Goal: Transaction & Acquisition: Subscribe to service/newsletter

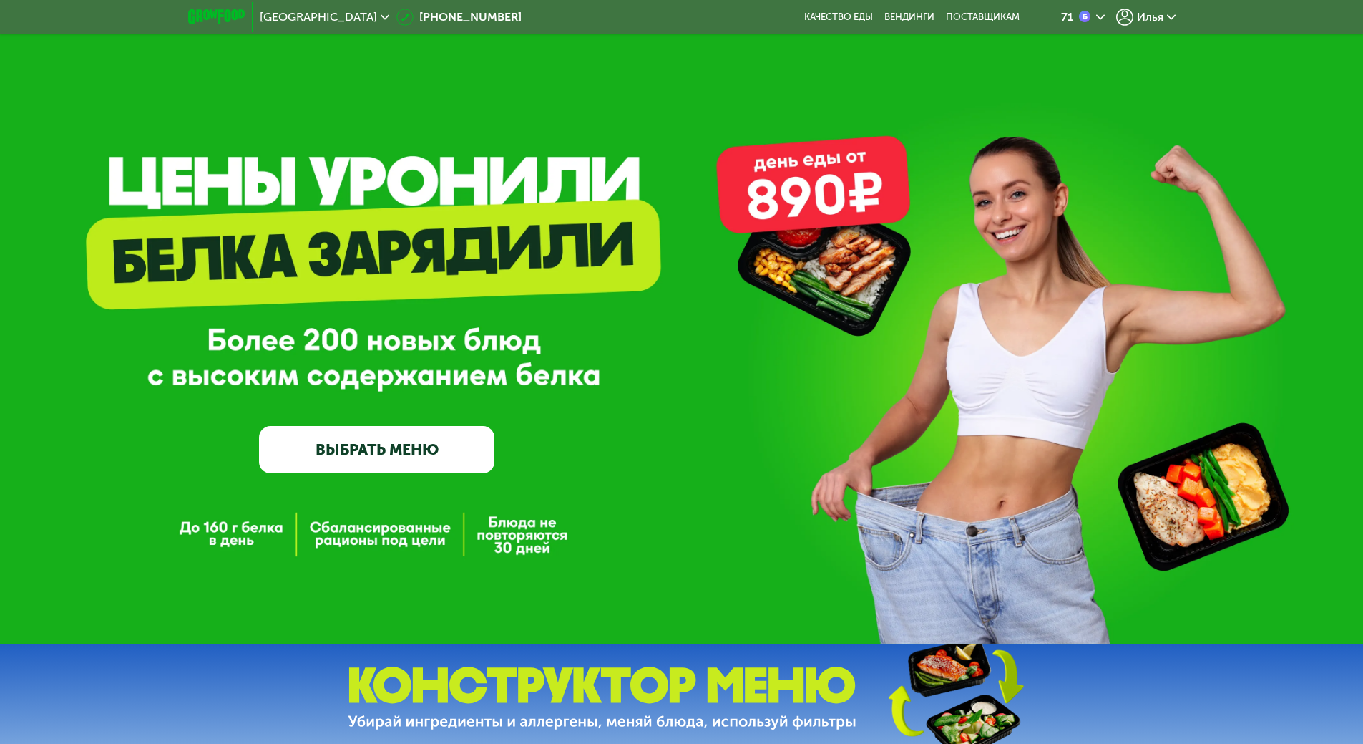
click at [1159, 20] on span "Илья" at bounding box center [1150, 16] width 26 height 11
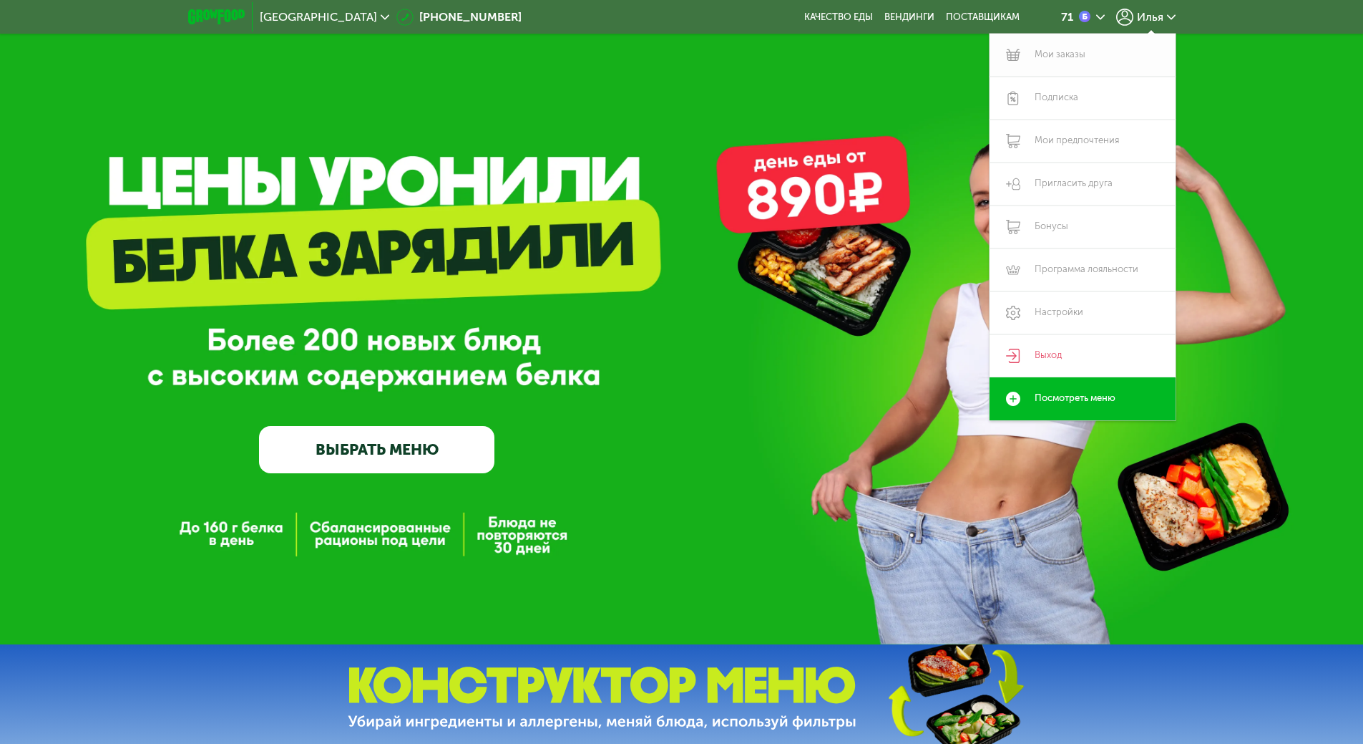
click at [1079, 55] on link "Мои заказы" at bounding box center [1083, 55] width 186 height 43
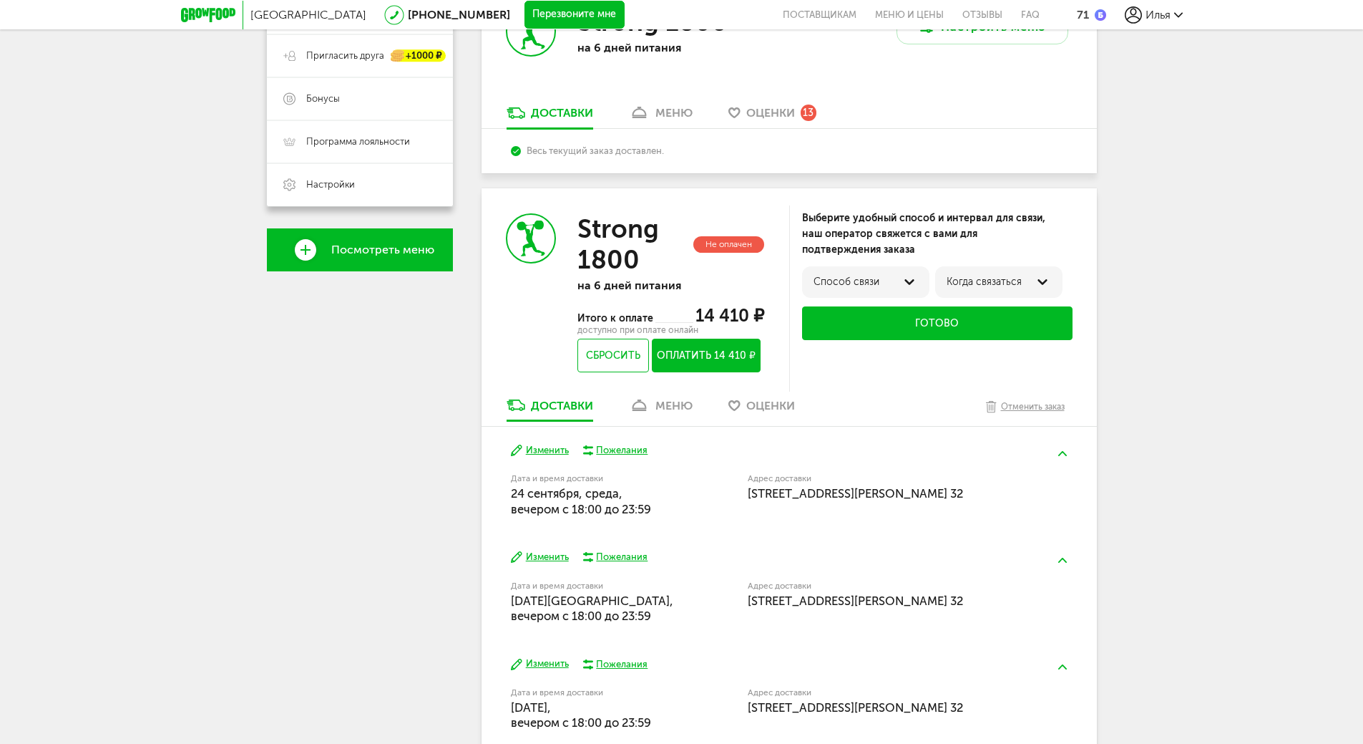
scroll to position [336, 0]
click at [900, 280] on div "Способ связи" at bounding box center [866, 281] width 104 height 11
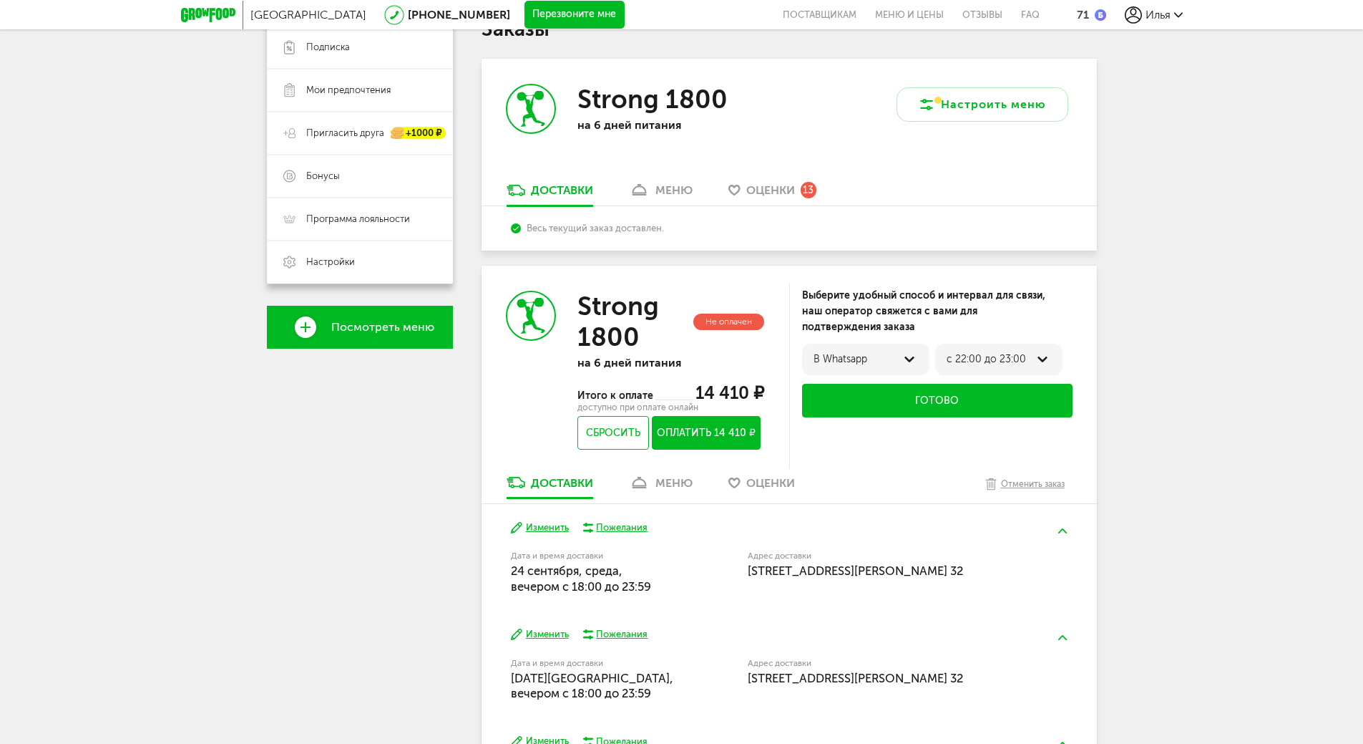
scroll to position [257, 0]
click at [958, 112] on button "Настроить меню" at bounding box center [983, 105] width 172 height 34
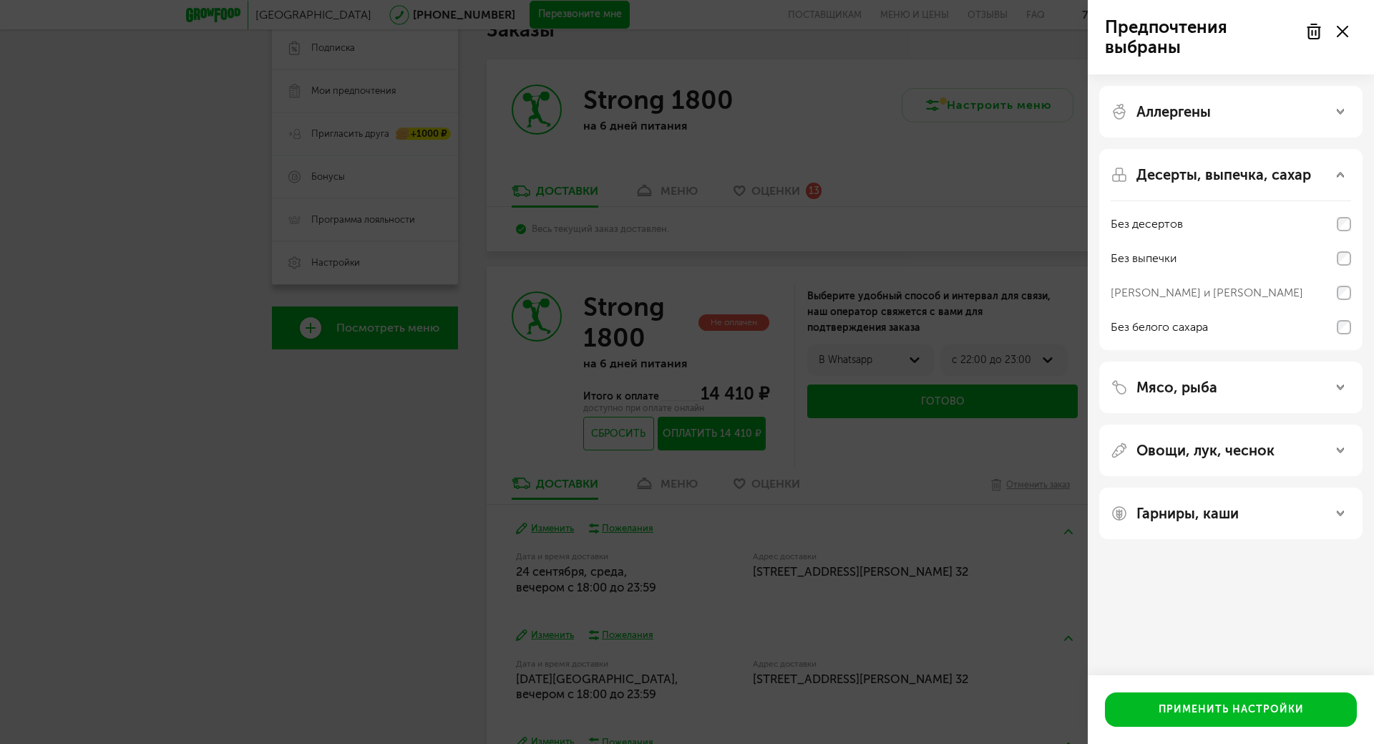
click at [924, 242] on div "Предпочтения выбраны Аллергены Десерты, выпечка, сахар Без десертов Без выпечки…" at bounding box center [687, 372] width 1374 height 744
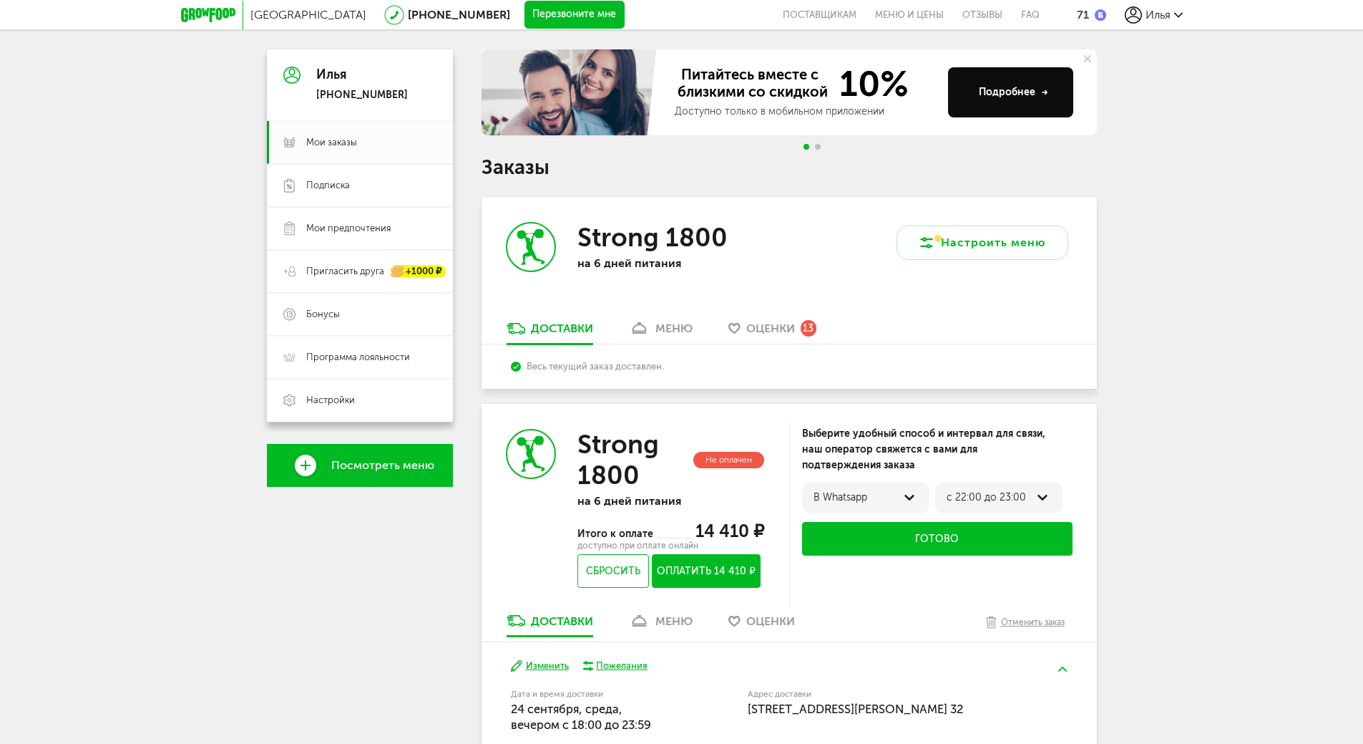
scroll to position [121, 0]
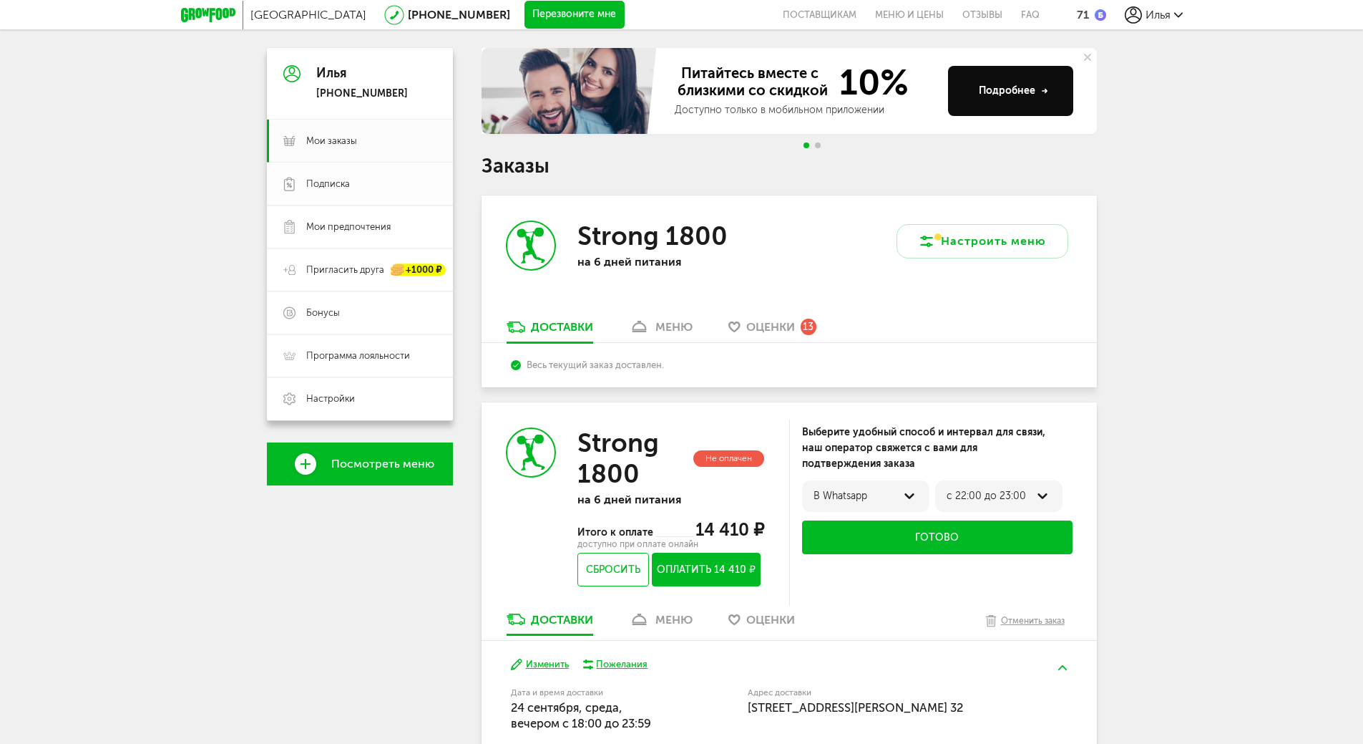
click at [384, 186] on span "Подписка" at bounding box center [371, 184] width 130 height 13
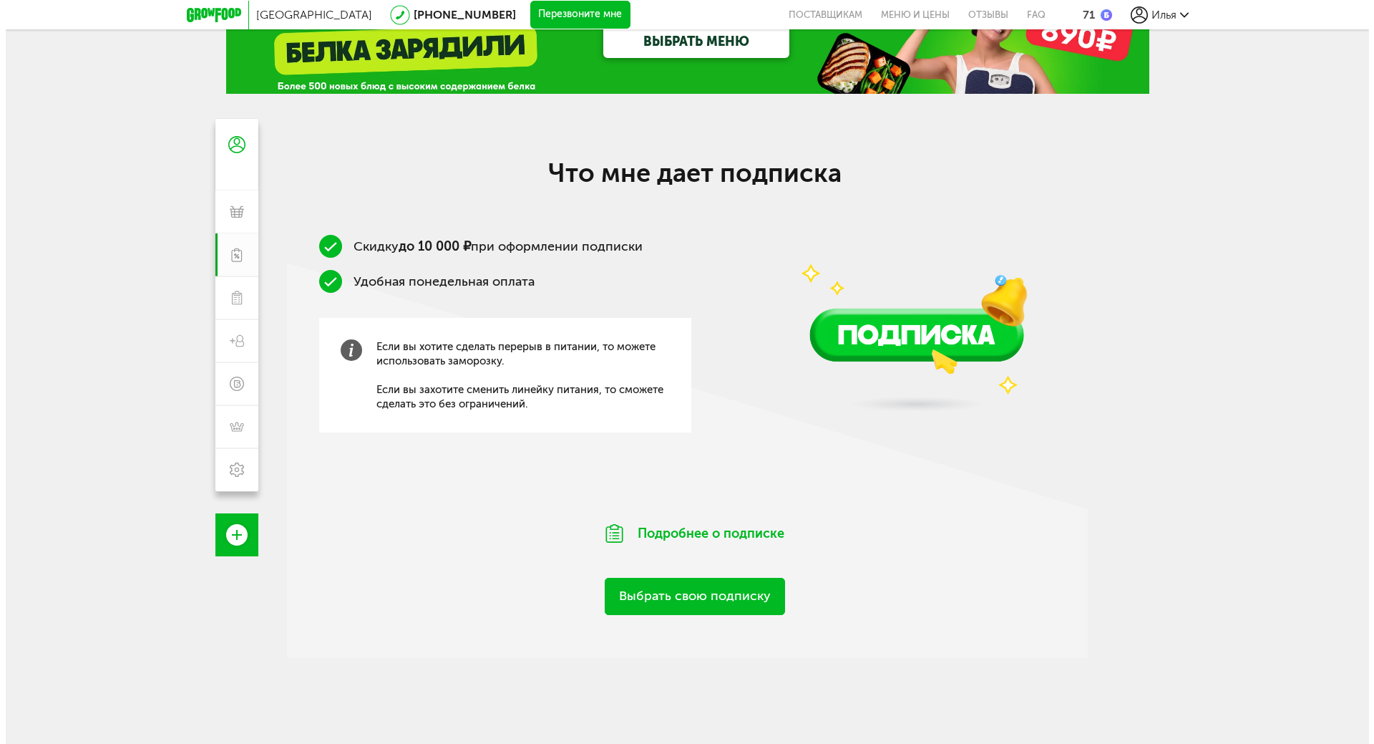
scroll to position [51, 0]
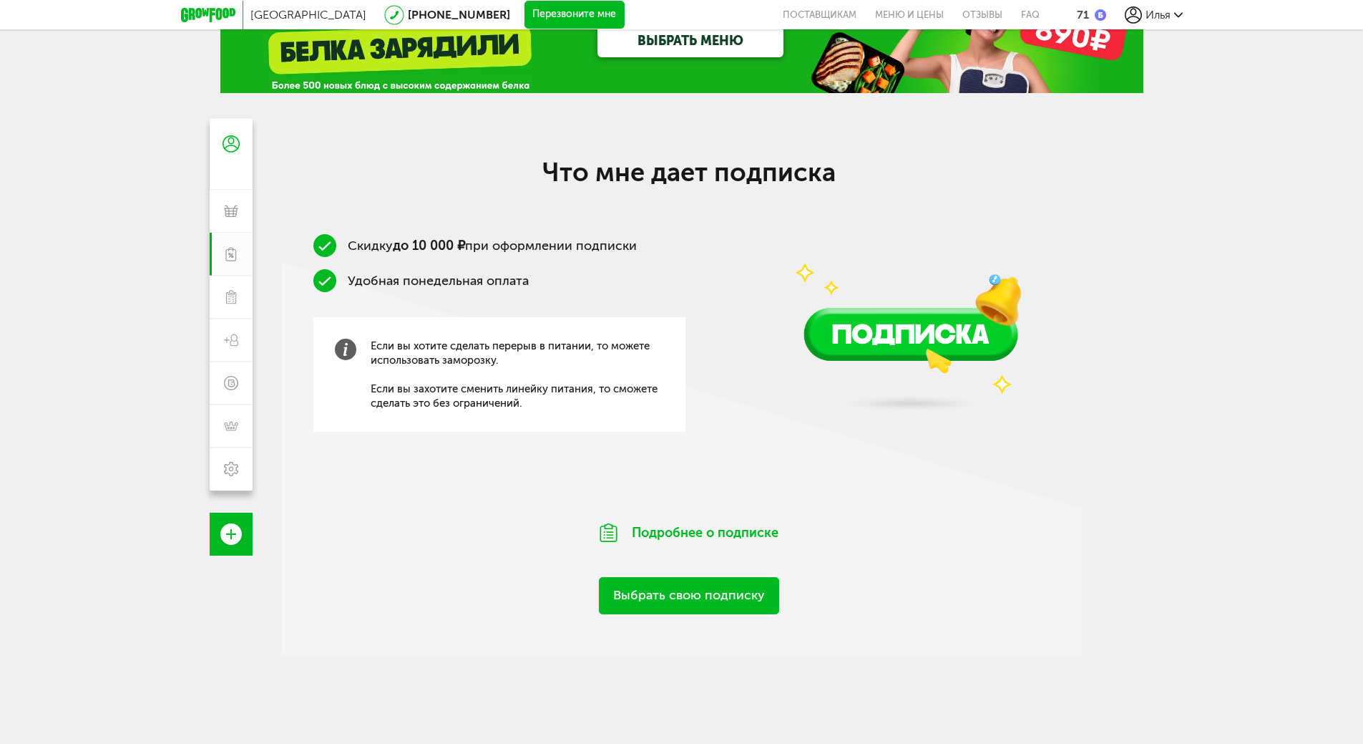
click at [719, 593] on link "Выбрать свою подписку" at bounding box center [689, 595] width 180 height 37
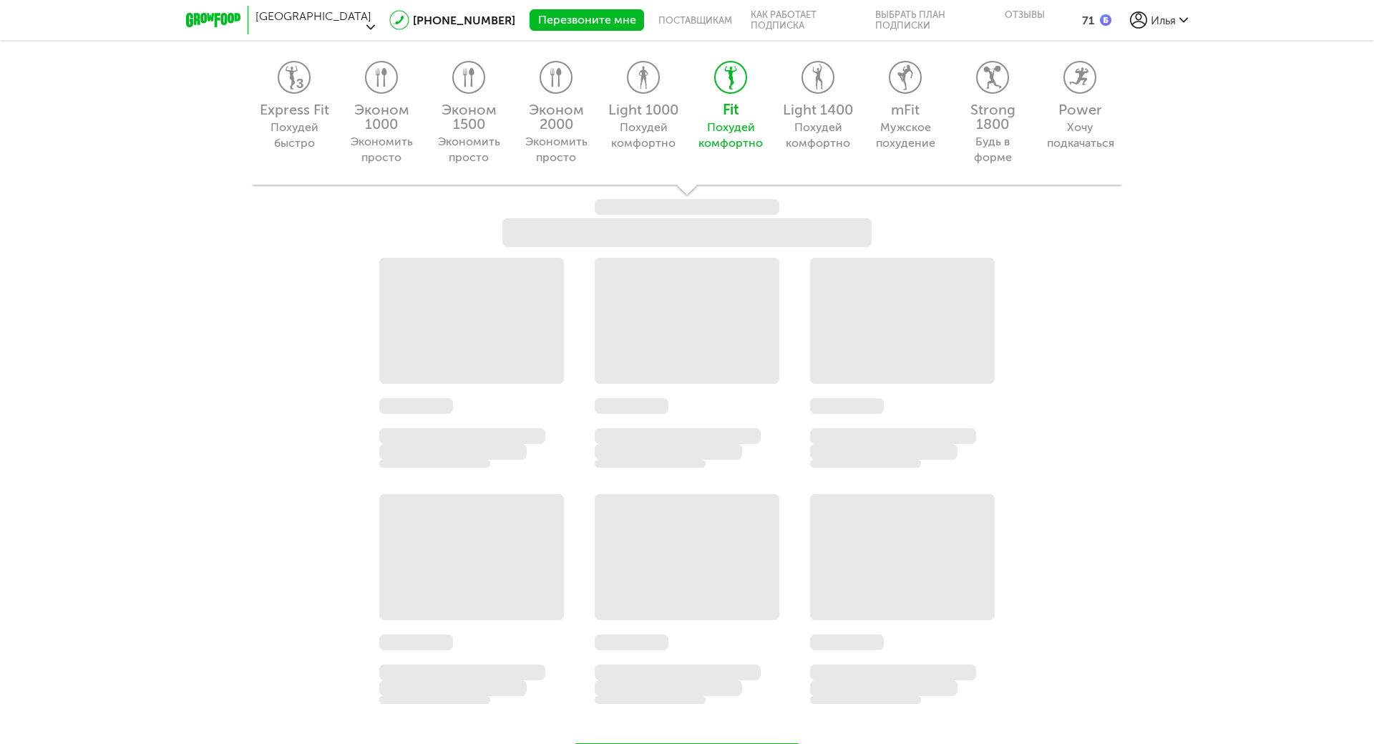
scroll to position [1438, 0]
click at [983, 112] on div "Express Fit Похудей быстро Эконом 1000 Экономить просто Эконом 1500 Экономить п…" at bounding box center [687, 112] width 873 height 147
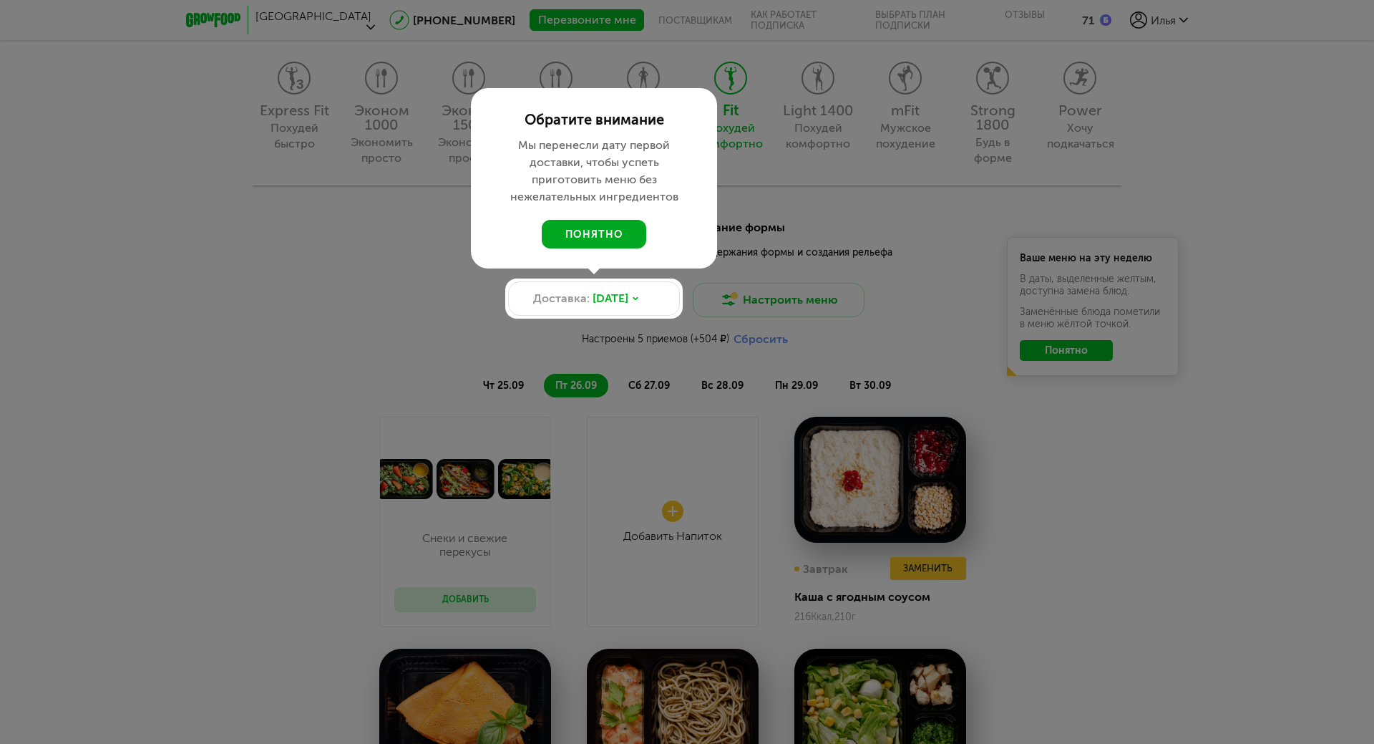
click at [594, 227] on button "понятно" at bounding box center [594, 234] width 104 height 29
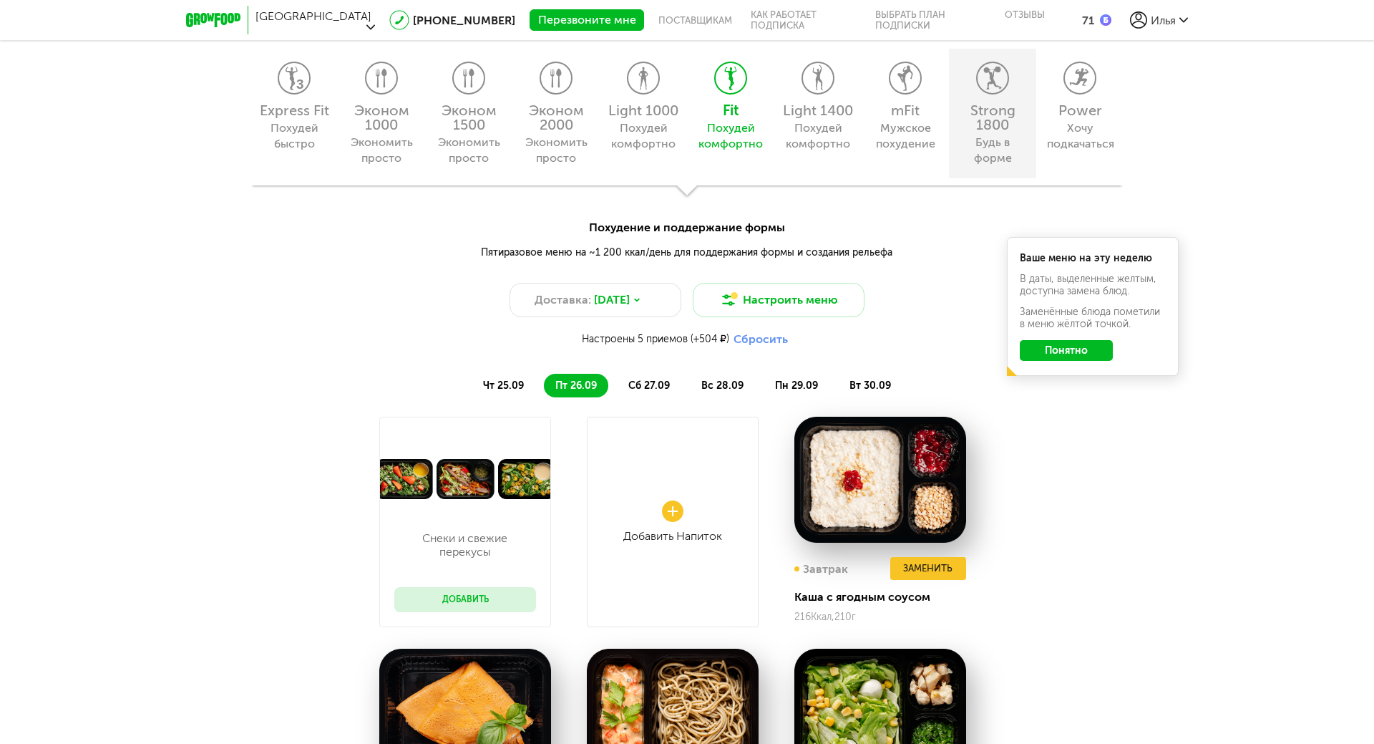
click at [958, 77] on div "Strong 1800 Будь в форме" at bounding box center [992, 114] width 87 height 130
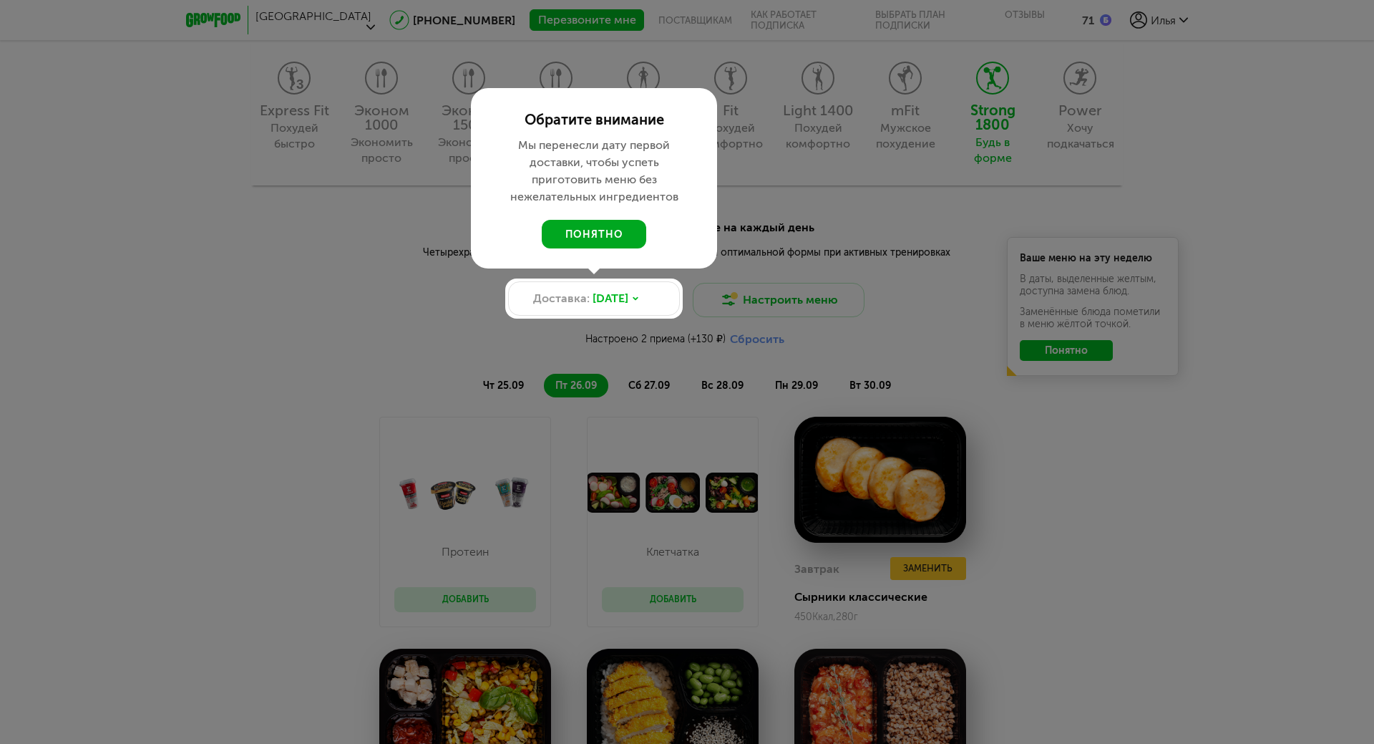
click at [607, 237] on button "понятно" at bounding box center [594, 234] width 104 height 29
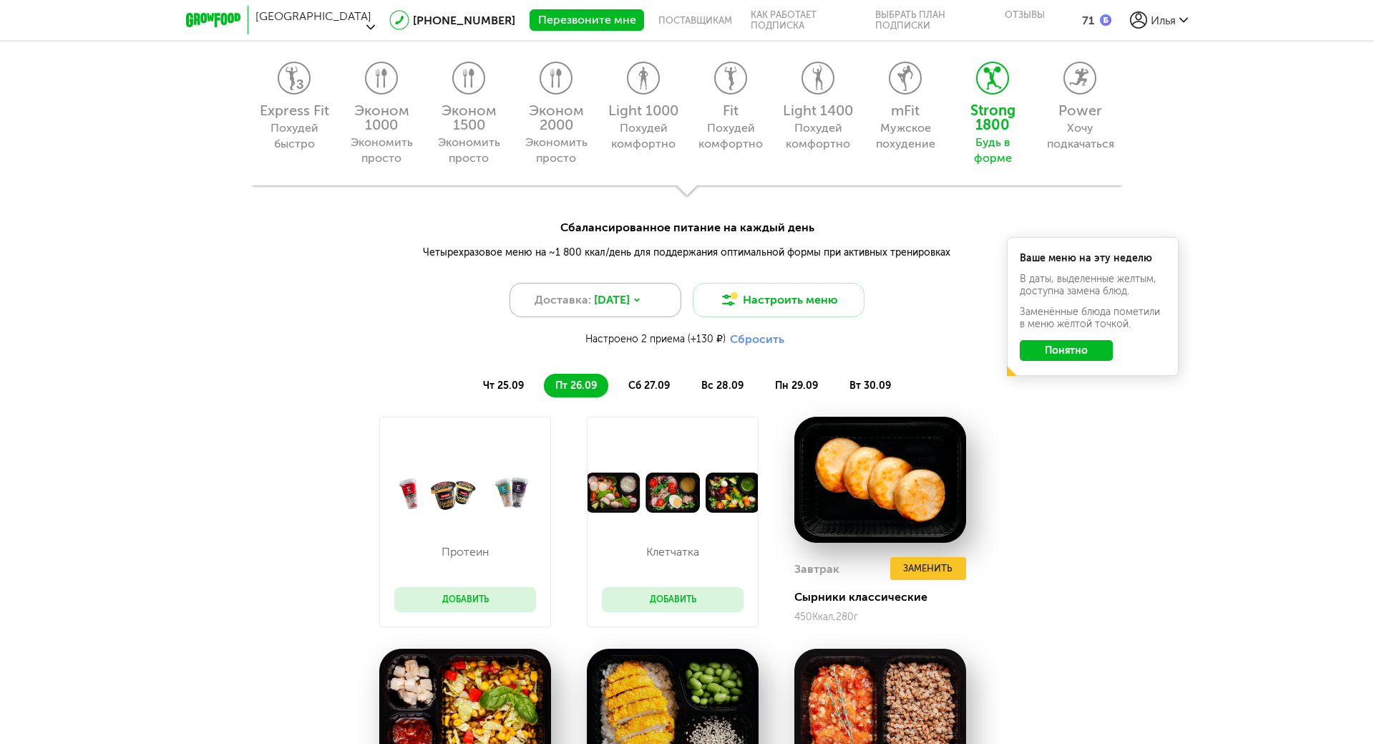
click at [663, 299] on div "Доставка: [DATE]" at bounding box center [596, 300] width 172 height 34
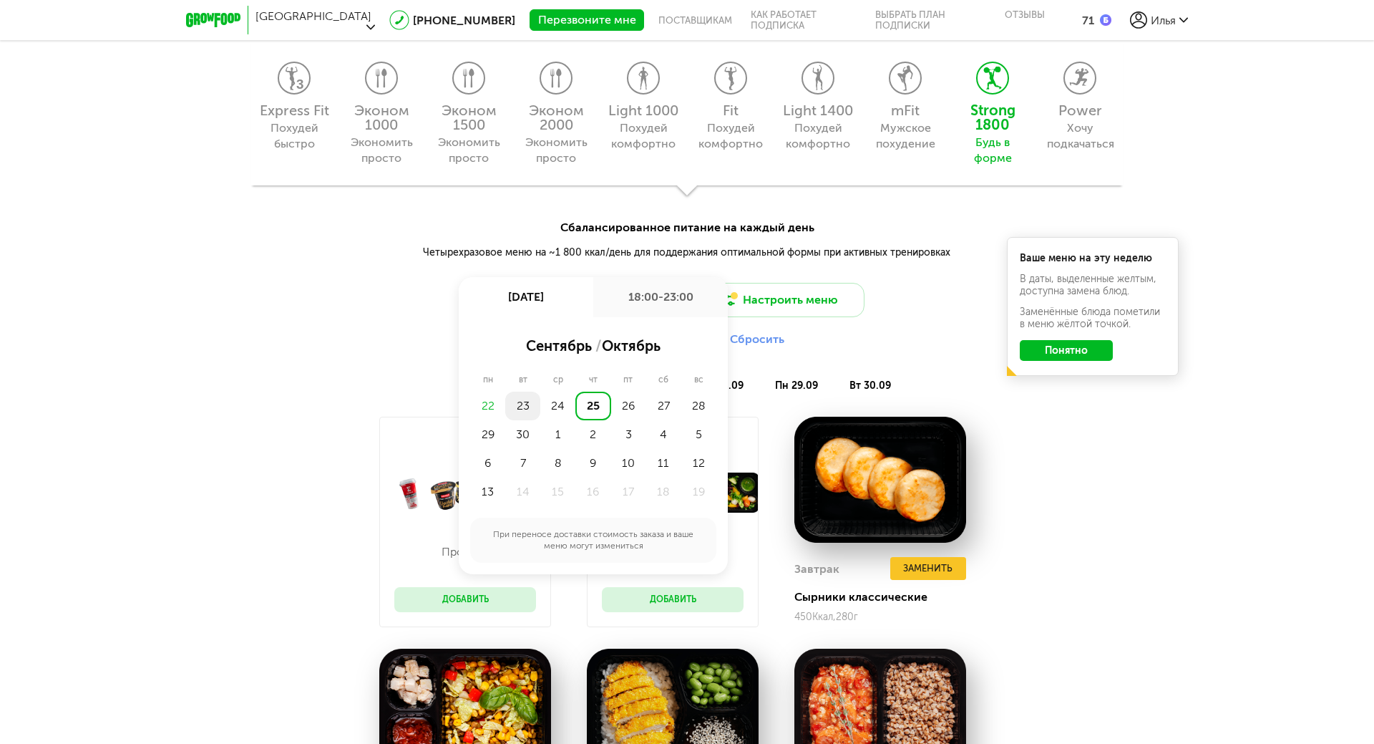
click at [518, 406] on div "23" at bounding box center [522, 406] width 35 height 29
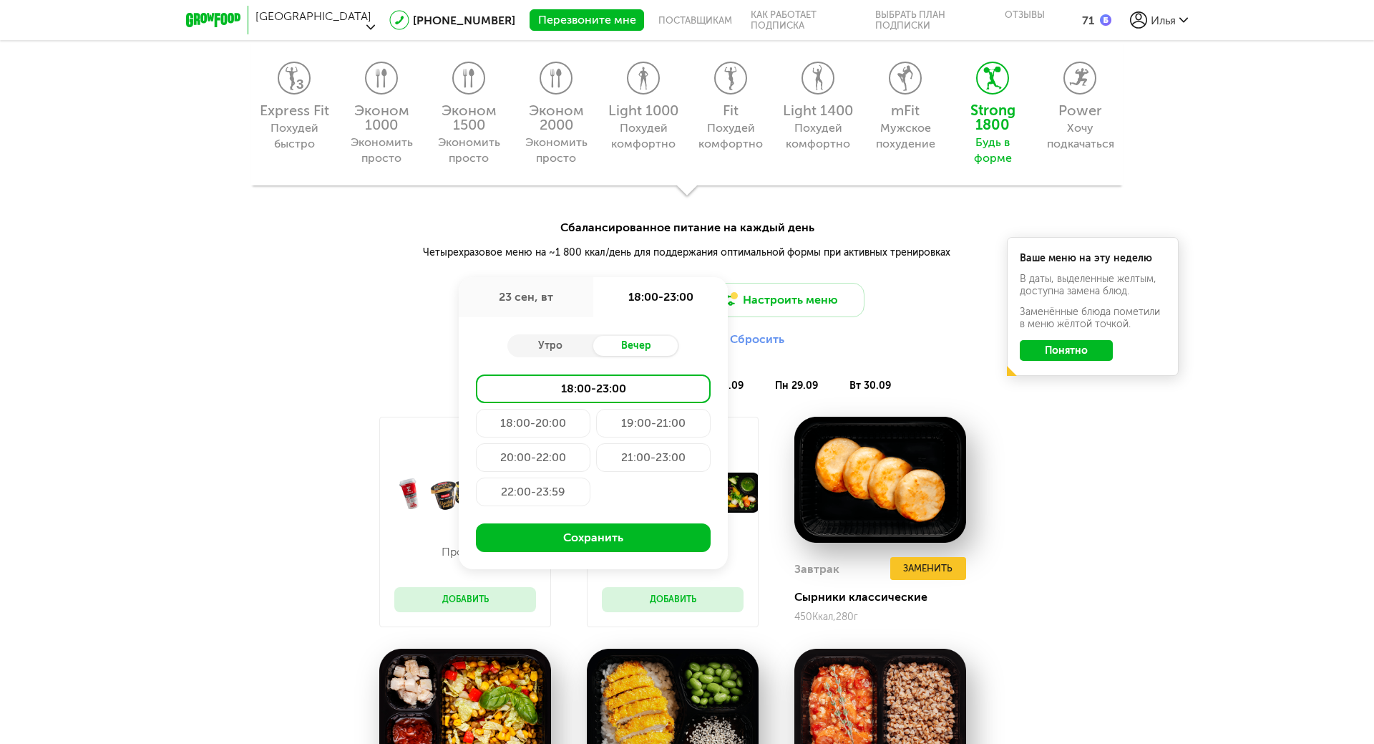
click at [538, 490] on div "22:00-23:59" at bounding box center [533, 491] width 115 height 29
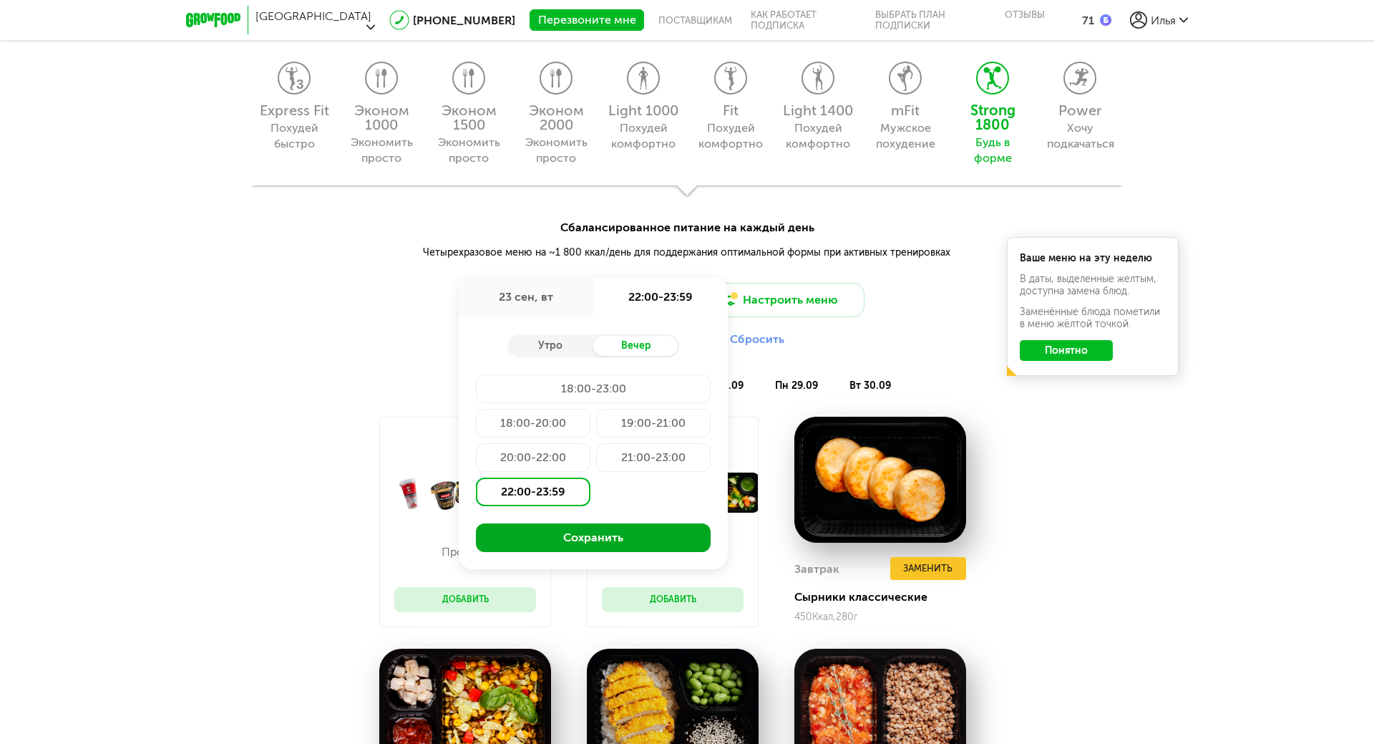
click at [573, 537] on button "Сохранить" at bounding box center [593, 537] width 235 height 29
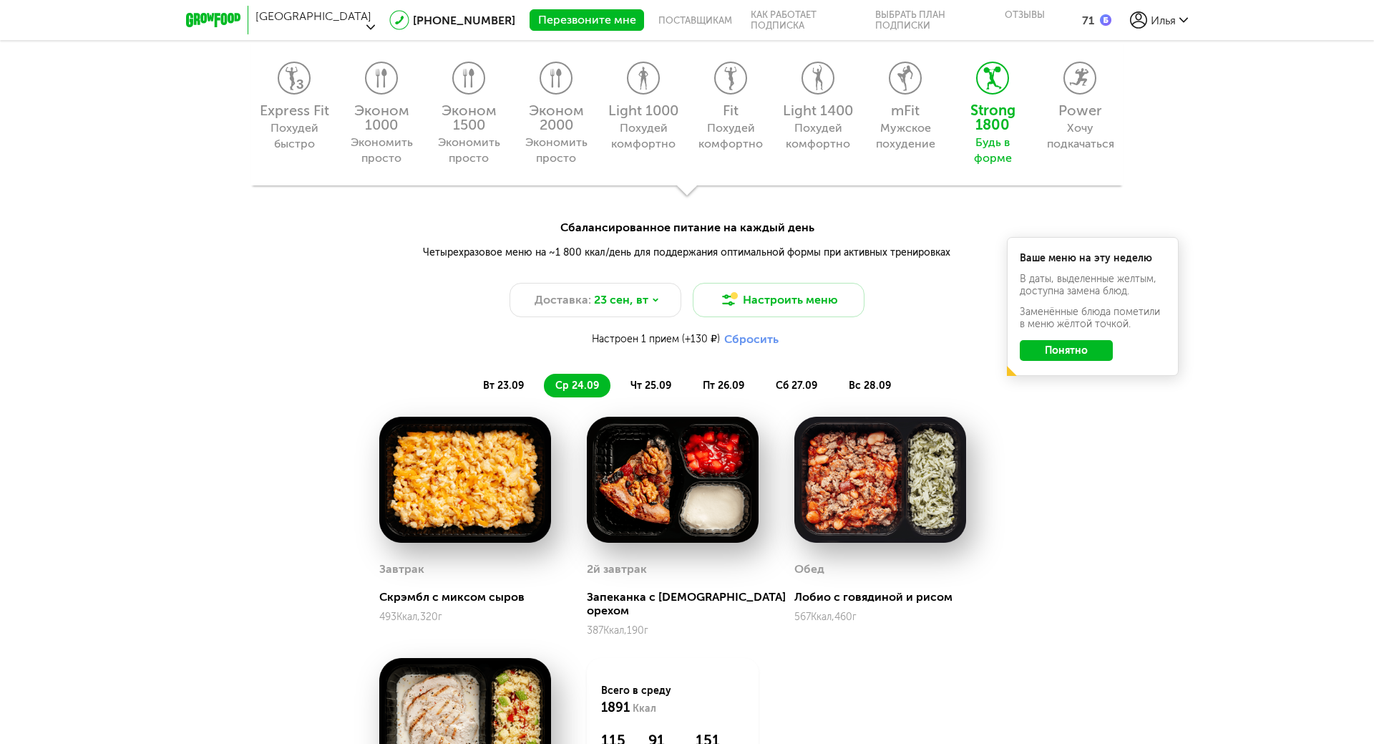
click at [507, 386] on span "вт 23.09" at bounding box center [503, 385] width 41 height 12
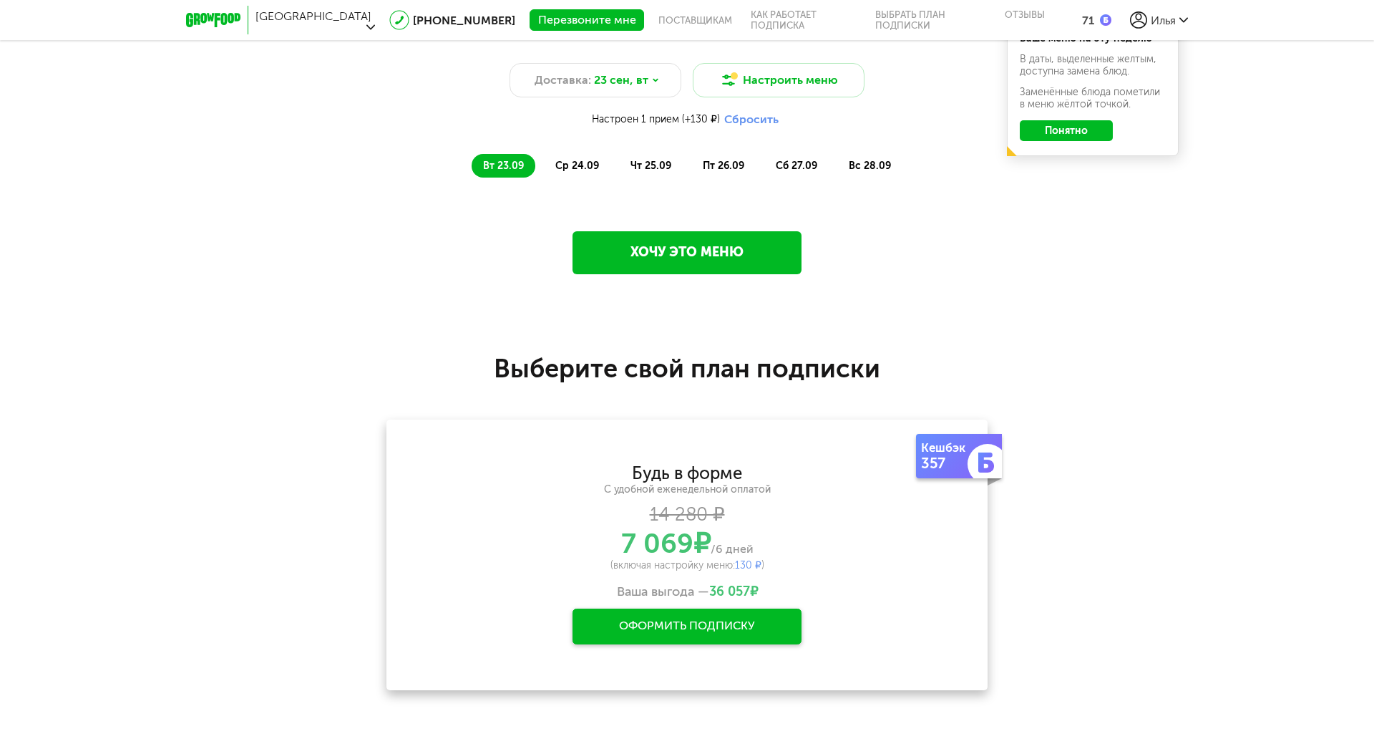
scroll to position [1657, 0]
click at [582, 159] on li "ср 24.09" at bounding box center [577, 167] width 67 height 24
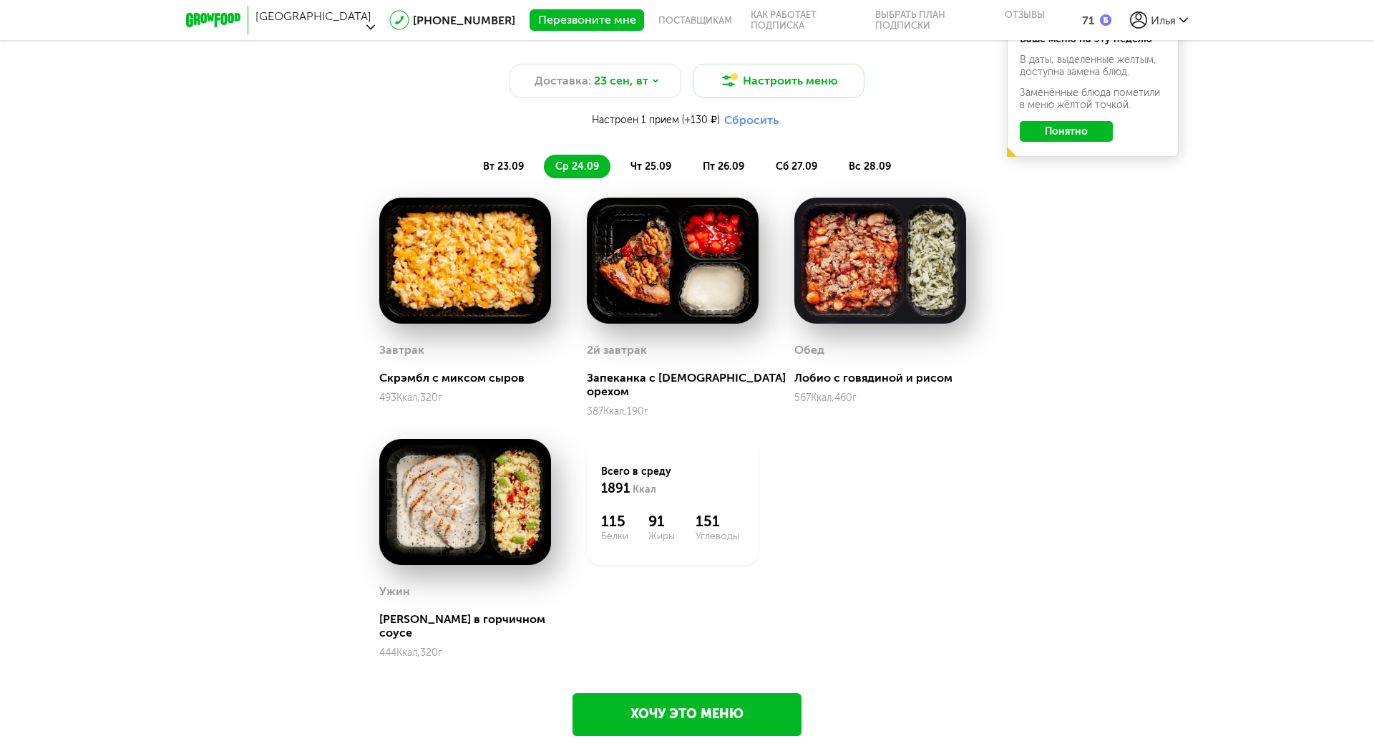
click at [500, 164] on span "вт 23.09" at bounding box center [503, 166] width 41 height 12
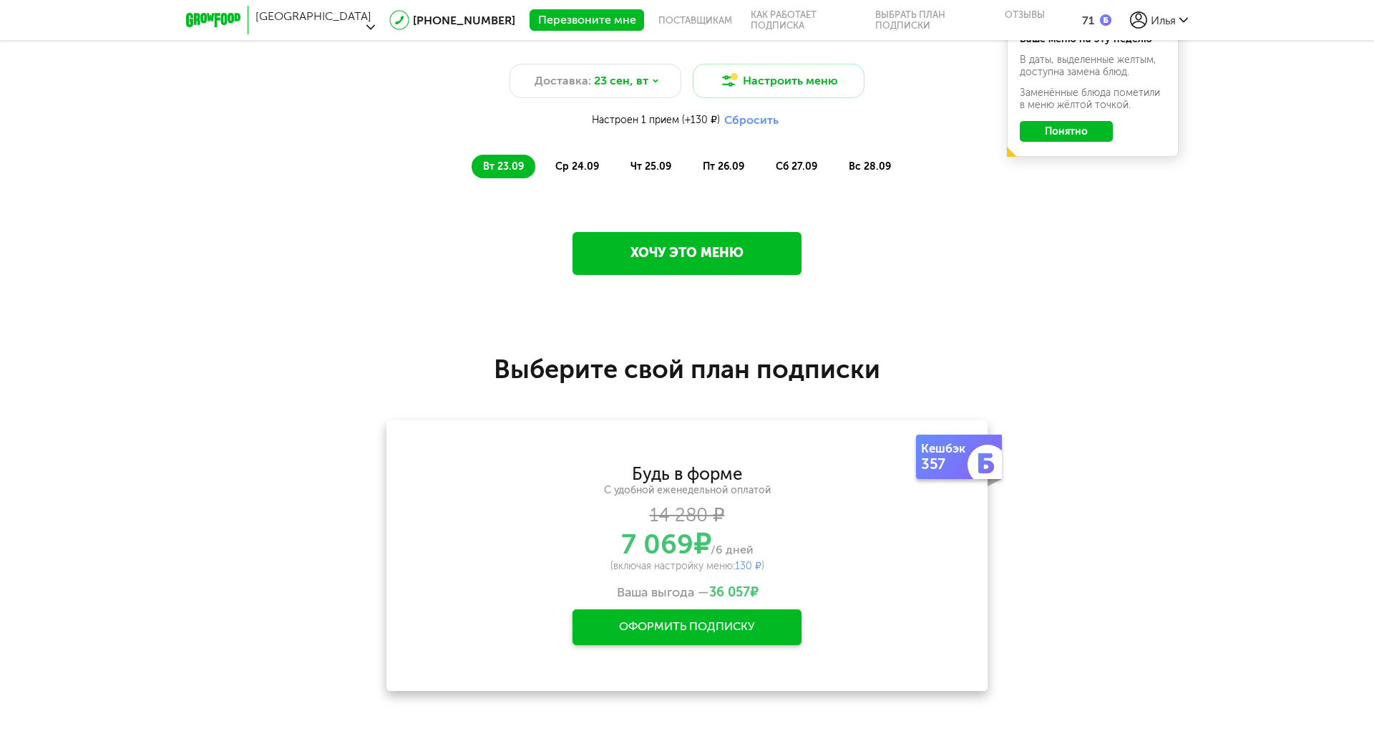
click at [639, 249] on link "Хочу это меню" at bounding box center [687, 253] width 229 height 43
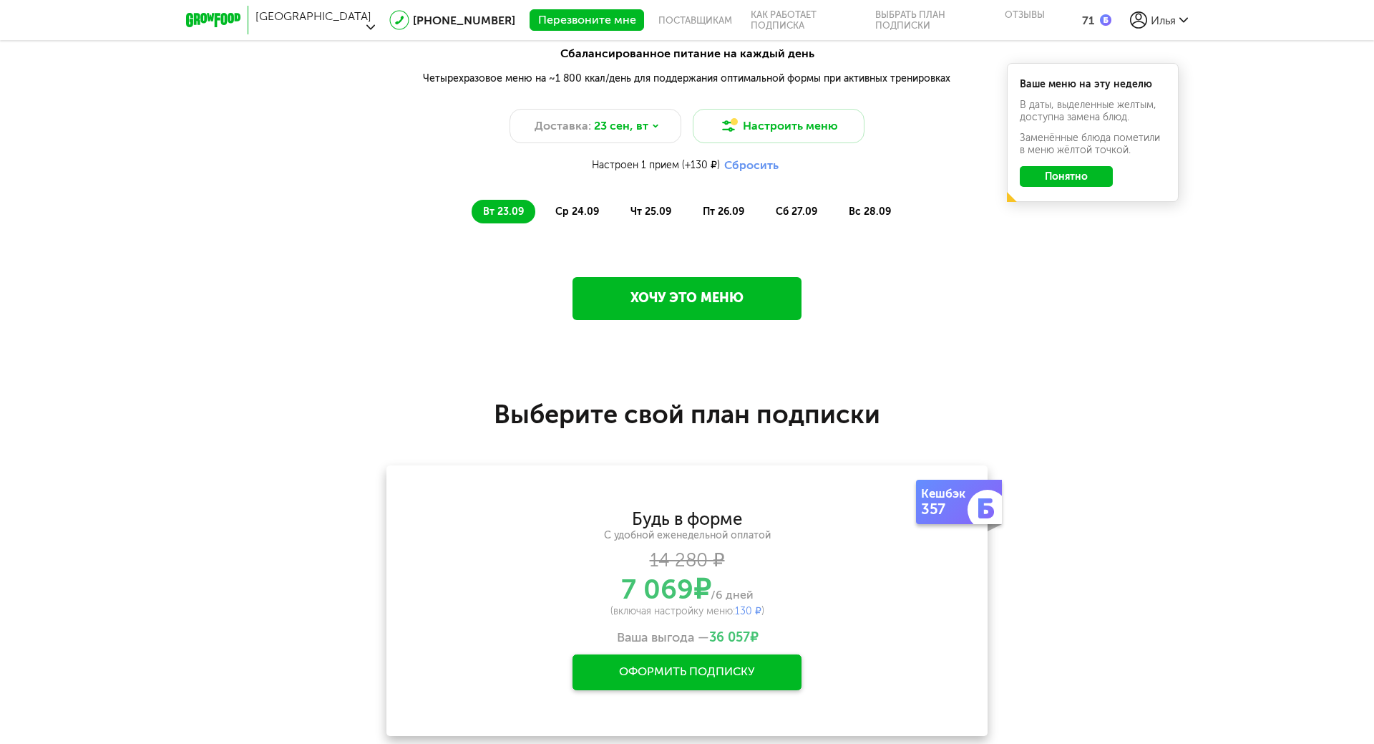
scroll to position [1648, 0]
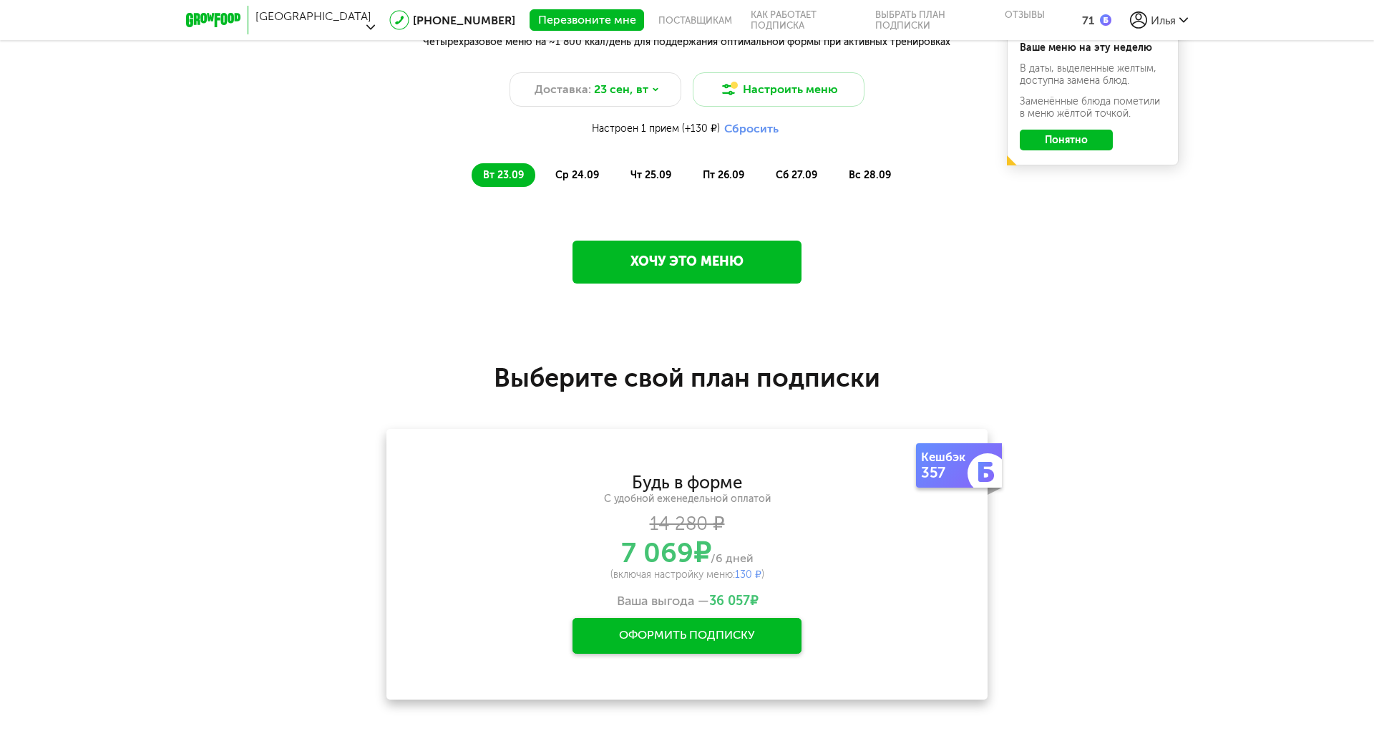
click at [580, 165] on li "ср 24.09" at bounding box center [577, 175] width 67 height 24
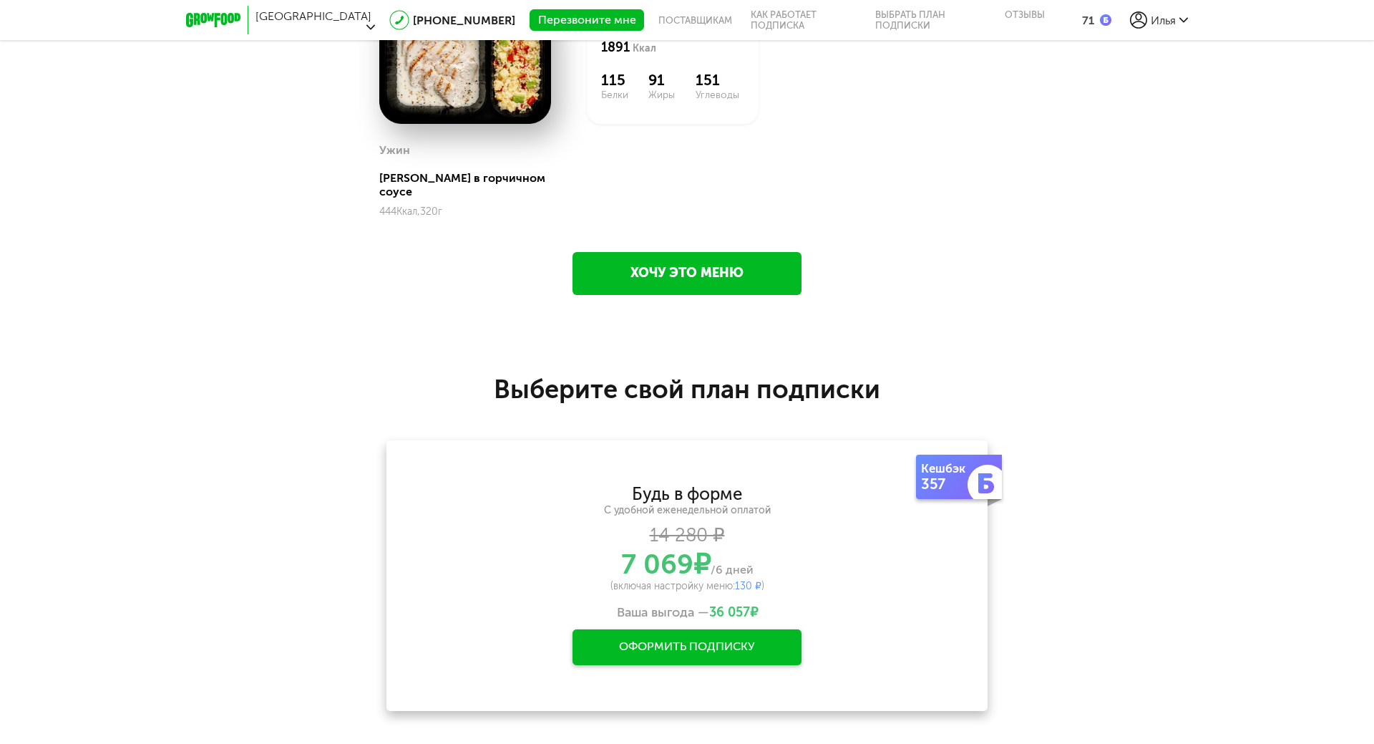
scroll to position [2097, 0]
click at [694, 630] on div "Оформить подписку" at bounding box center [687, 648] width 229 height 36
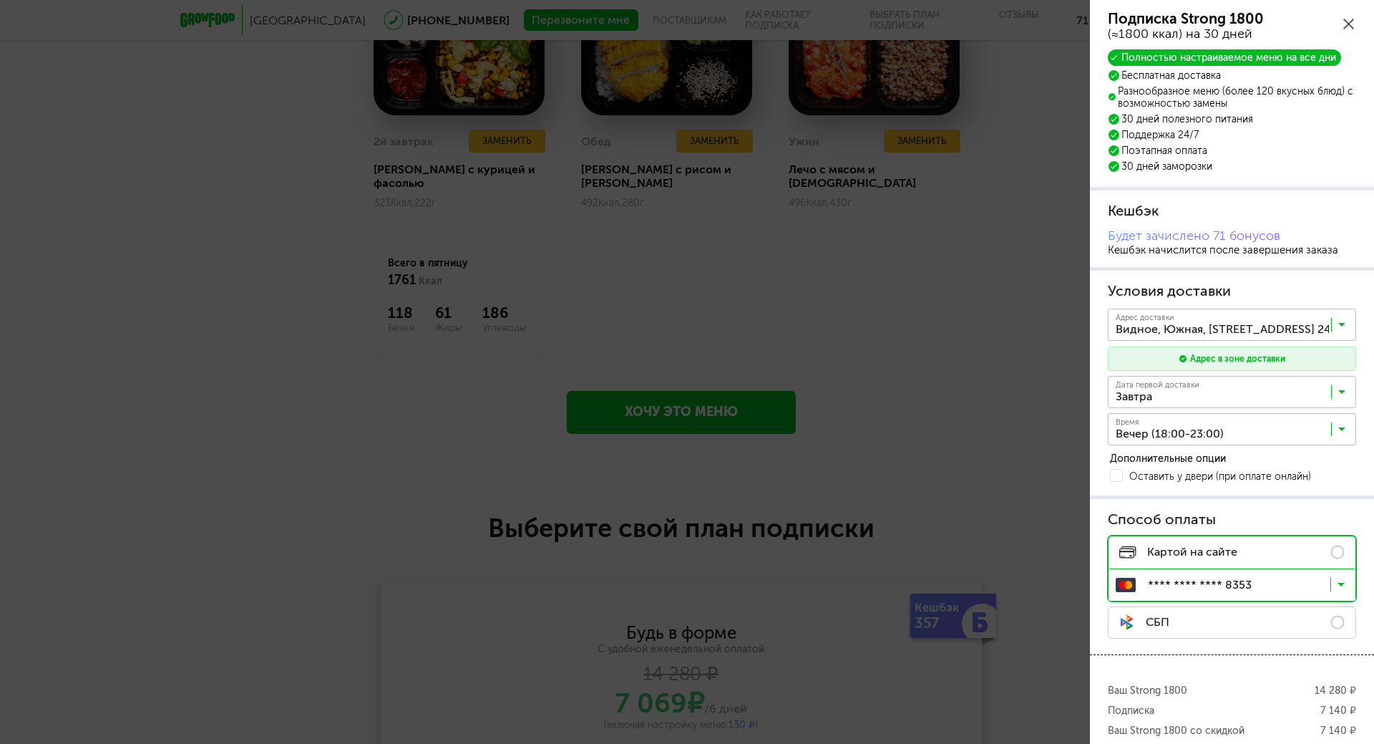
click at [1343, 324] on icon at bounding box center [1341, 328] width 7 height 14
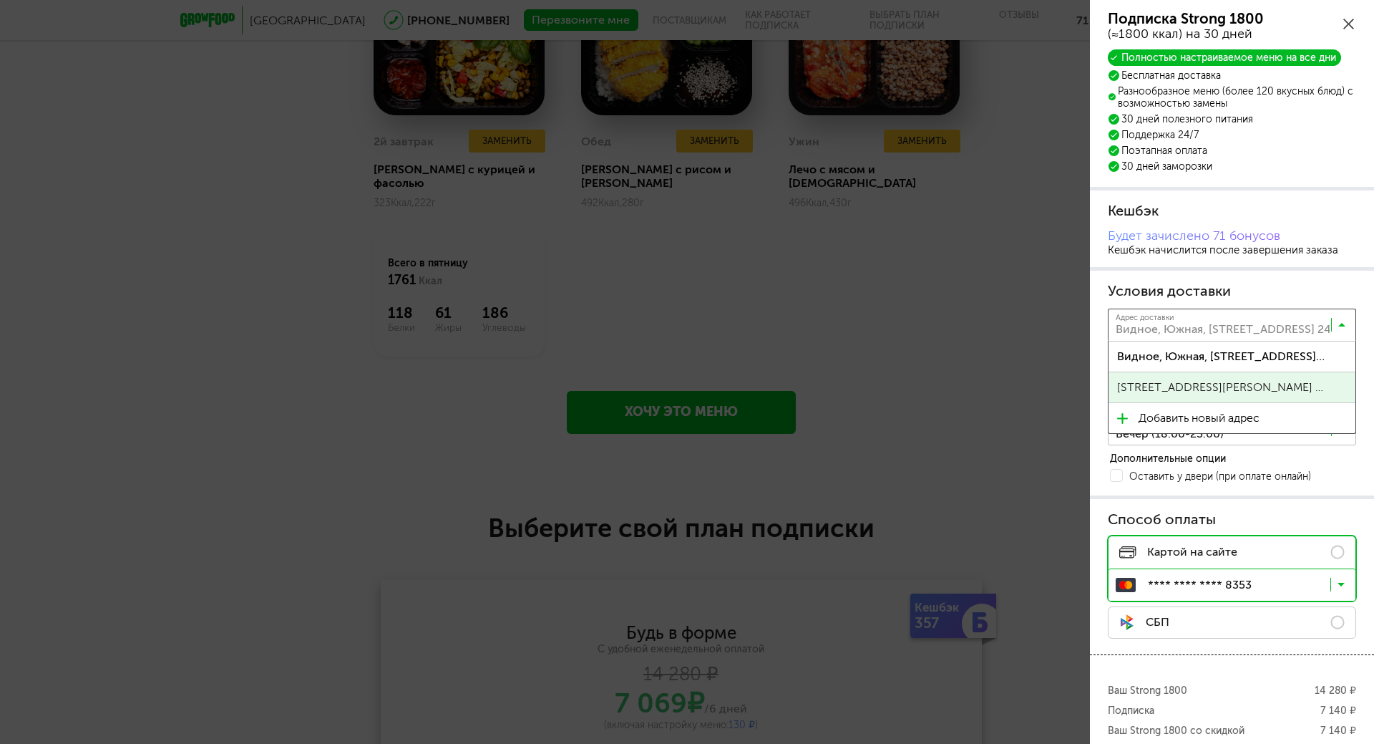
click at [1267, 385] on span "[STREET_ADDRESS][PERSON_NAME] 32" at bounding box center [1222, 387] width 210 height 30
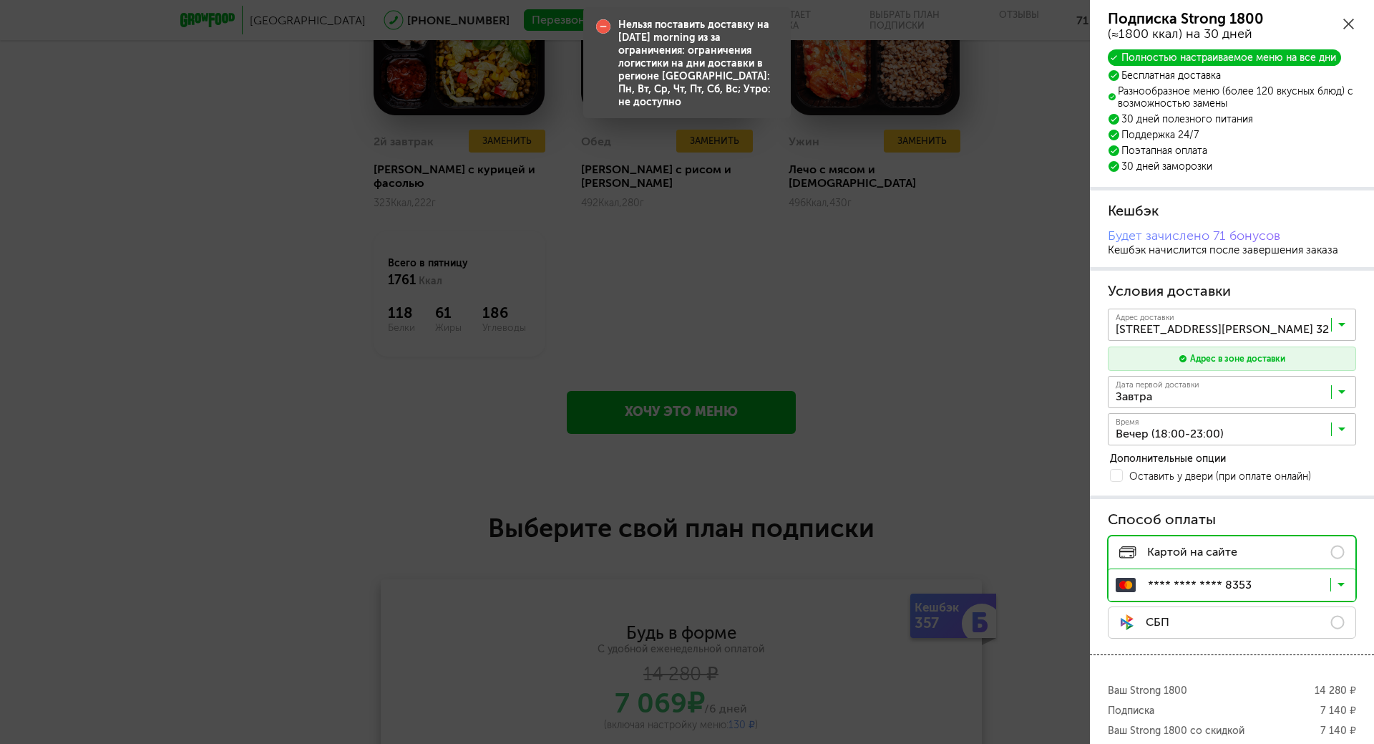
click at [1341, 428] on icon at bounding box center [1341, 432] width 7 height 14
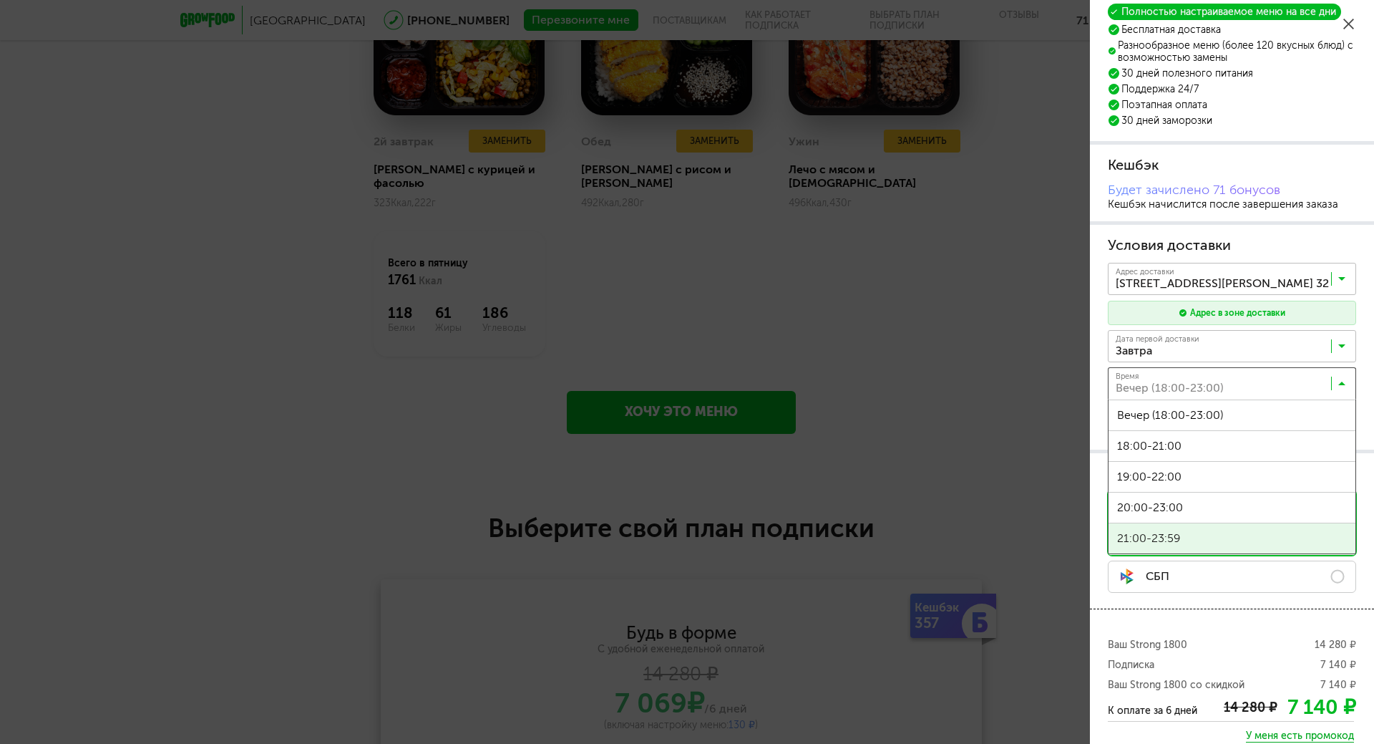
scroll to position [52, 0]
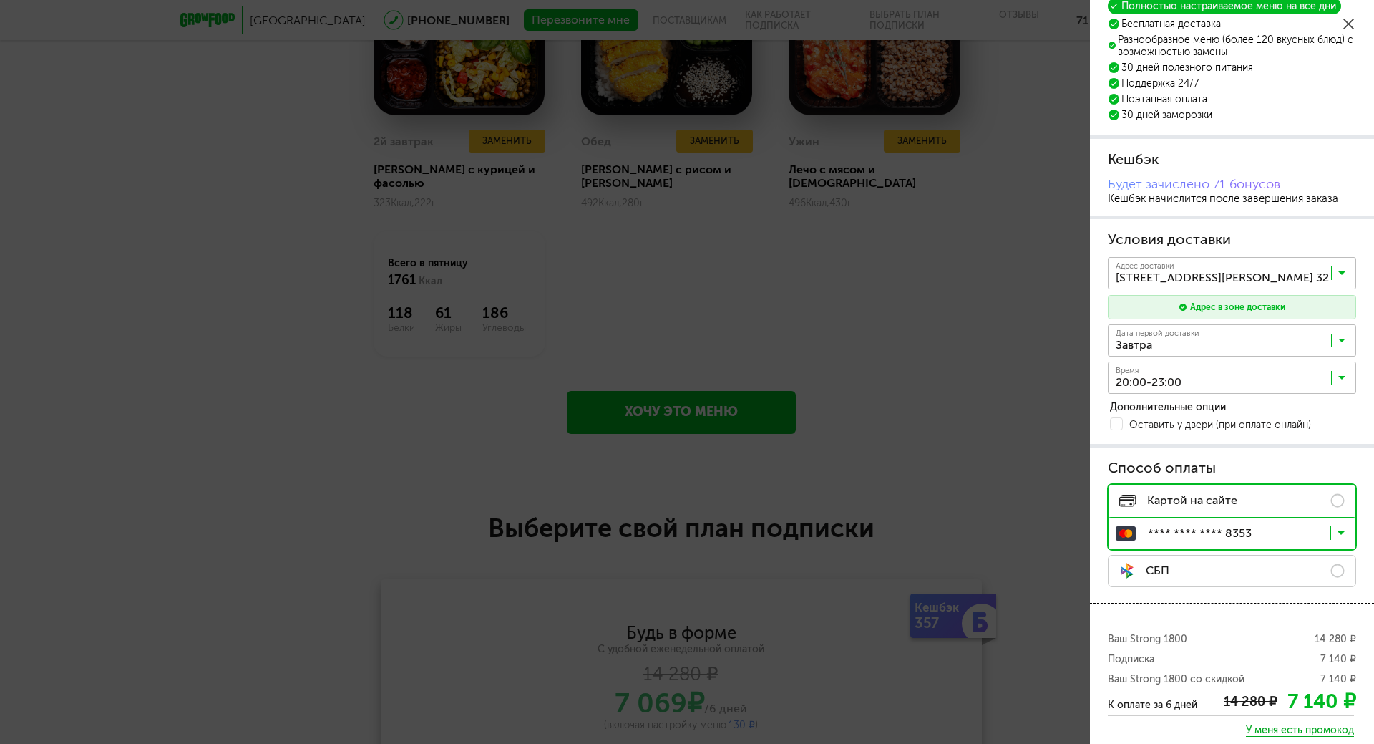
click at [1230, 507] on span "20:00-23:00" at bounding box center [1232, 502] width 247 height 30
click at [1212, 377] on input "Search for option" at bounding box center [1236, 381] width 248 height 24
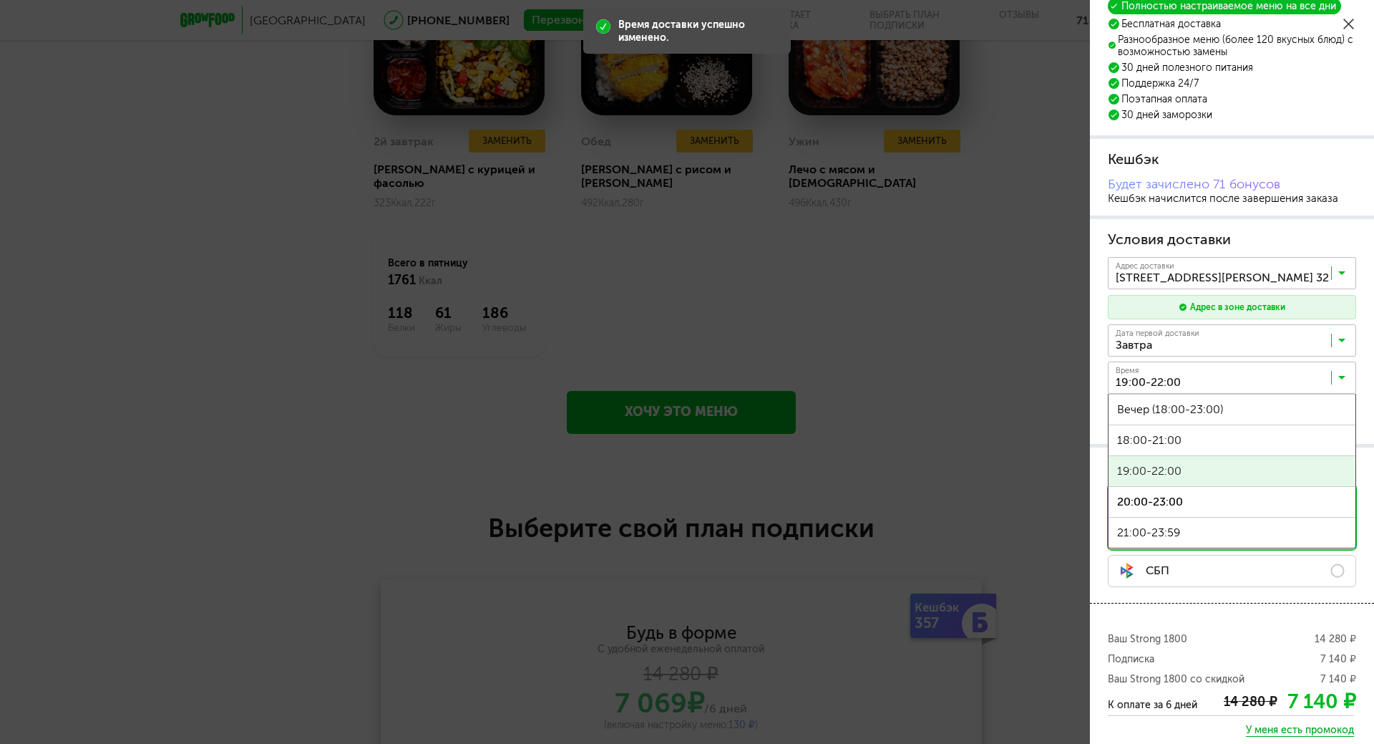
click at [1186, 469] on span "19:00-22:00" at bounding box center [1232, 471] width 247 height 30
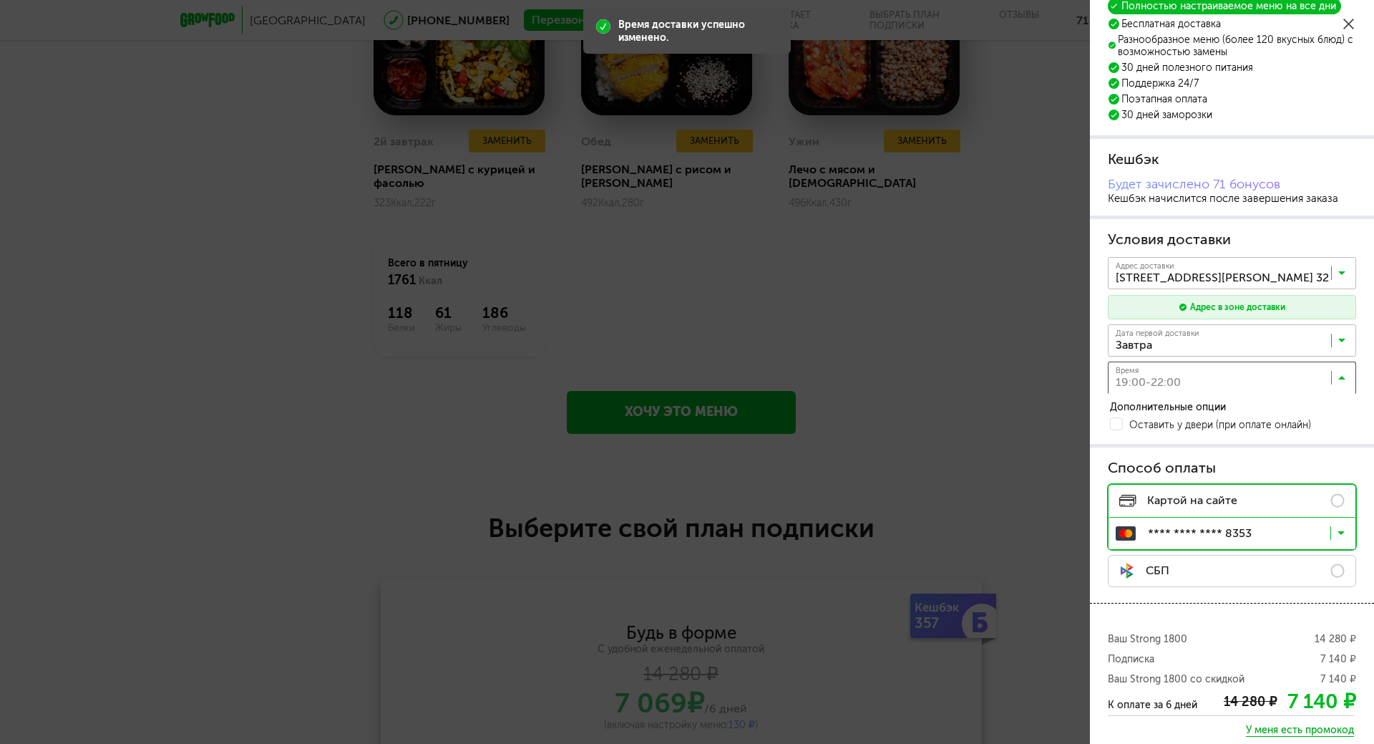
click at [1215, 381] on input "Search for option" at bounding box center [1236, 381] width 248 height 24
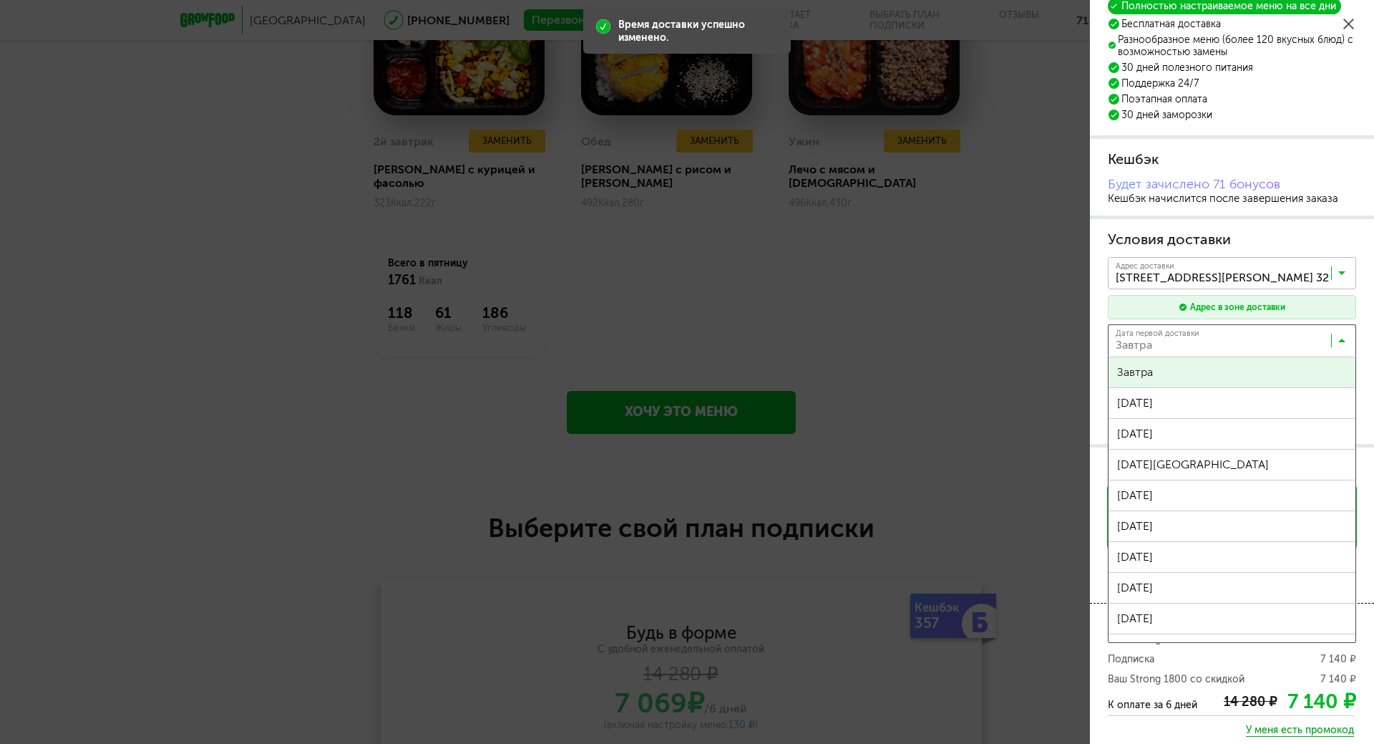
click at [1210, 343] on input "Search for option" at bounding box center [1236, 343] width 248 height 24
click at [1306, 217] on div "Подписка Strong 1800 (≈1800 ккал) на 30 дней Полностью настраиваемое меню на вс…" at bounding box center [1232, 385] width 284 height 874
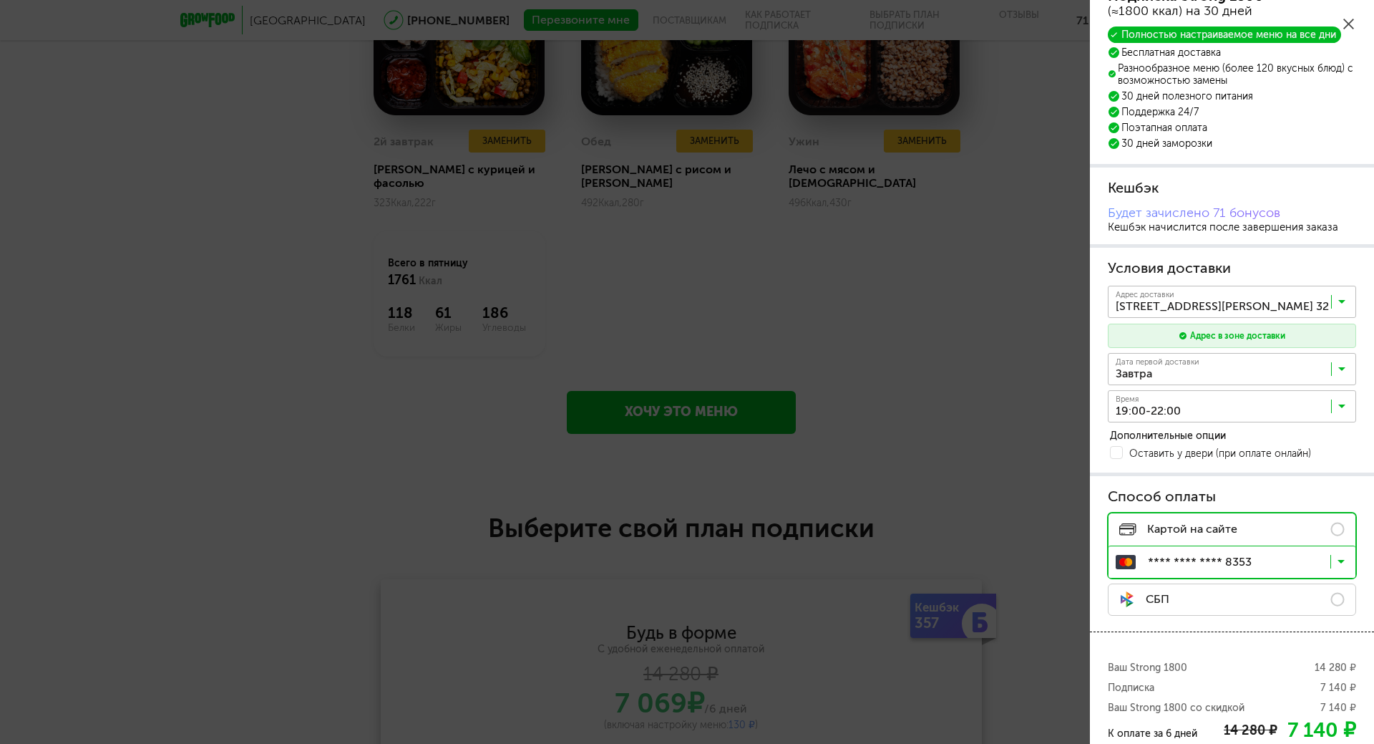
scroll to position [27, 0]
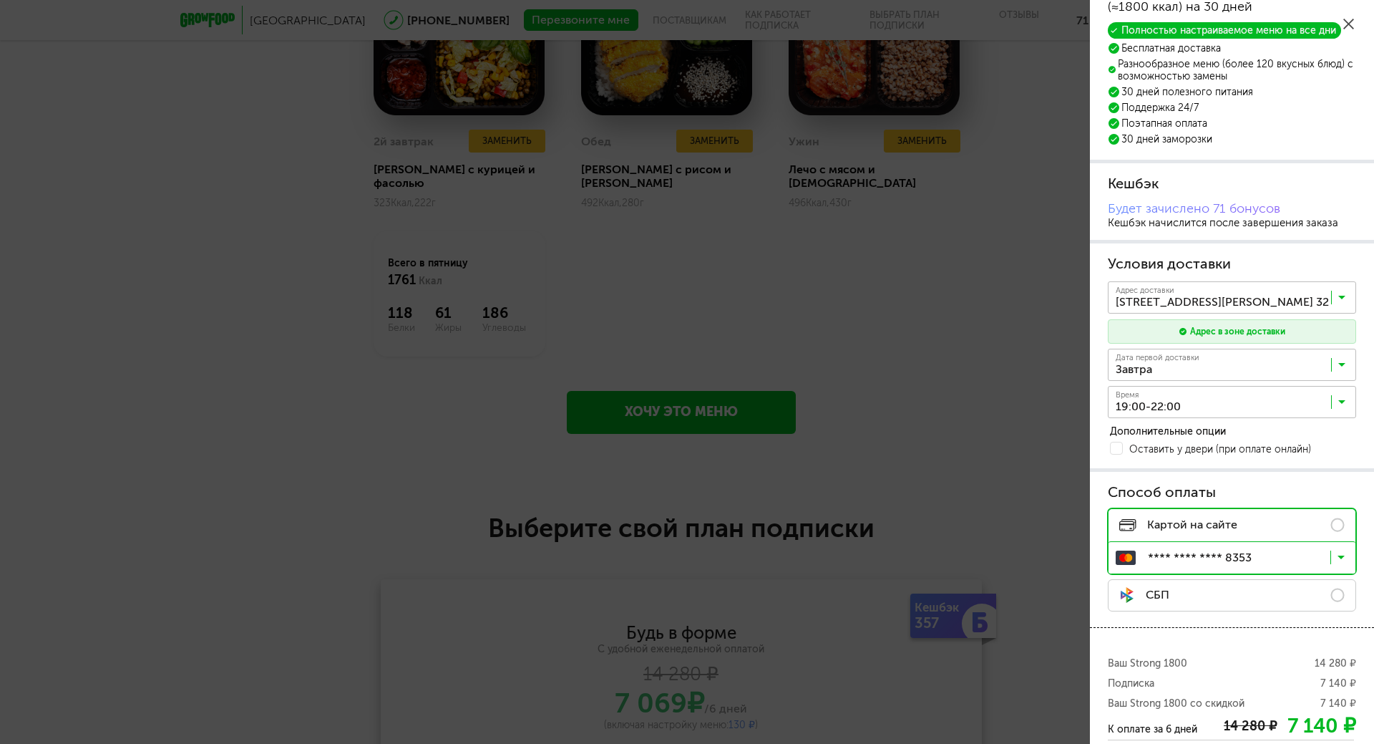
click at [1340, 555] on icon at bounding box center [1341, 560] width 7 height 14
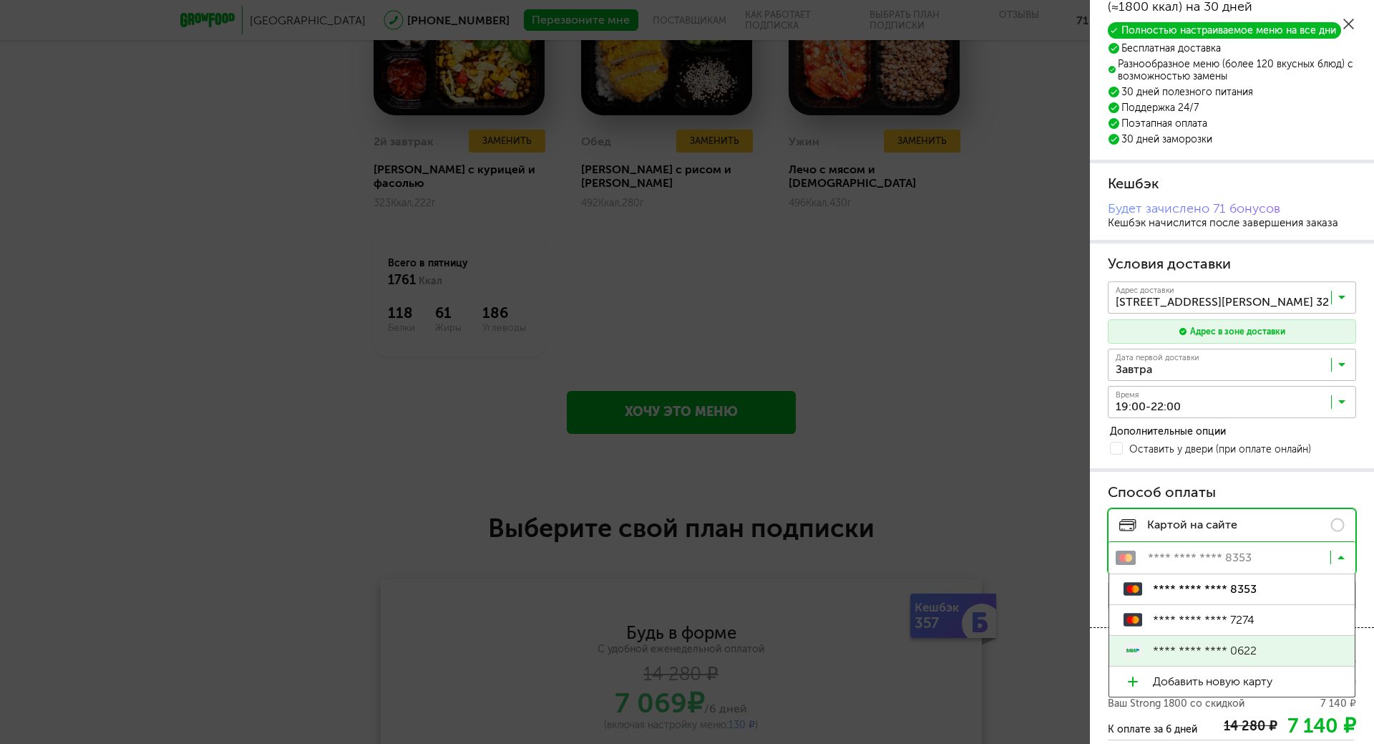
click at [1290, 655] on span "**** **** **** 0622" at bounding box center [1247, 651] width 188 height 30
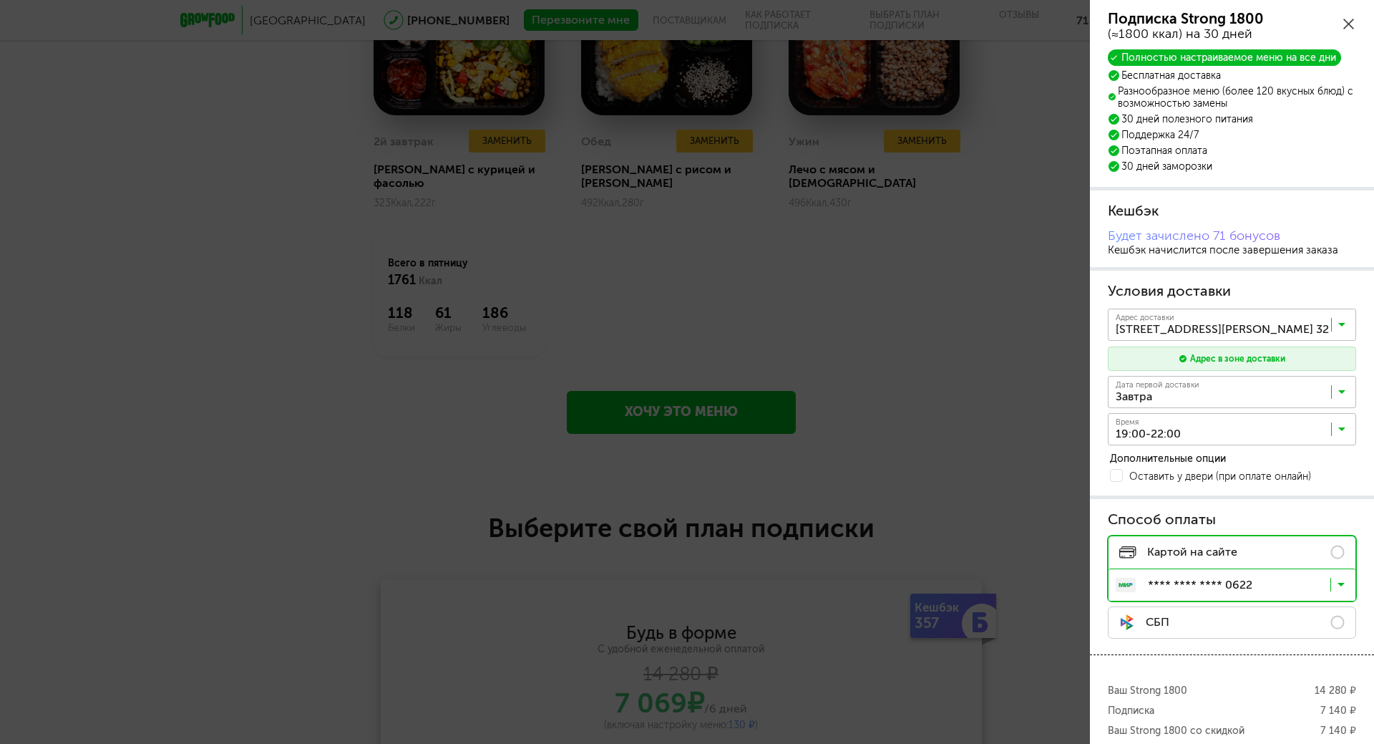
scroll to position [130, 0]
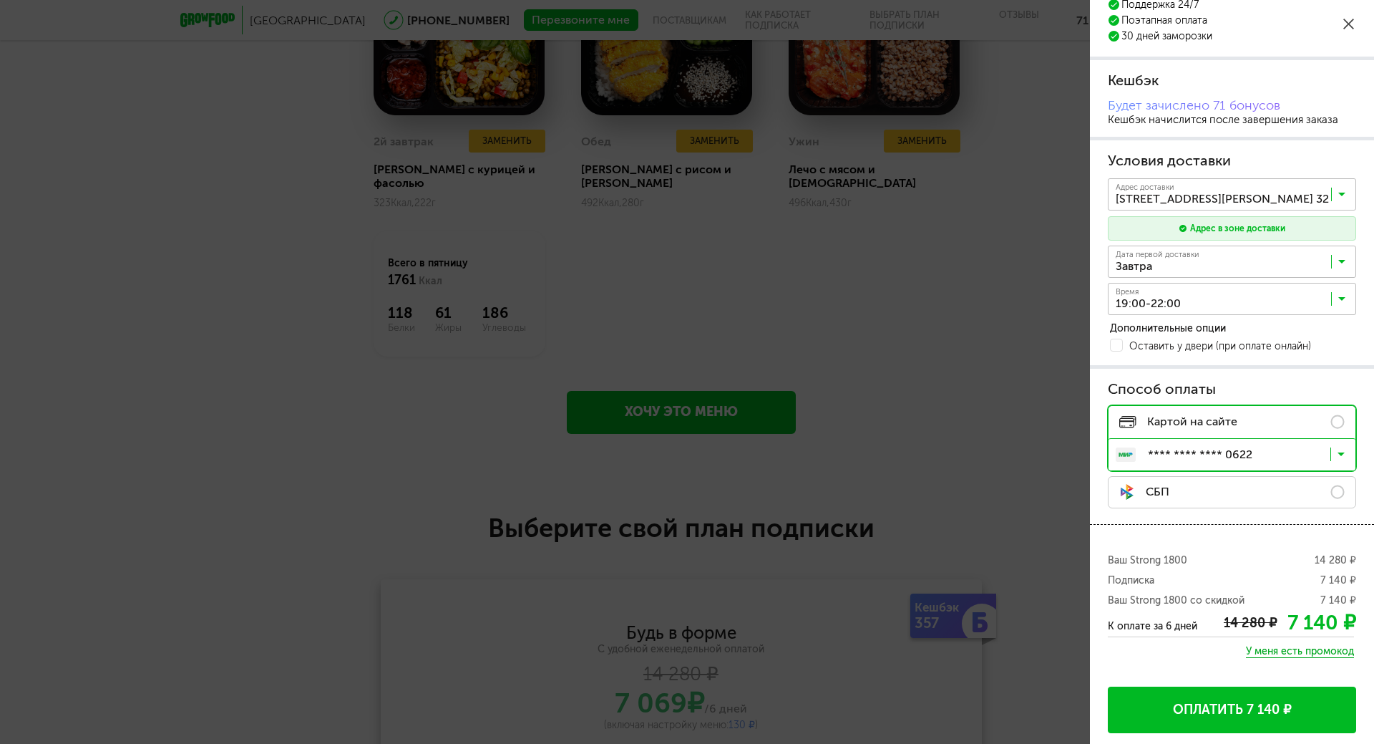
click at [1281, 709] on button "Оплатить 7 140 ₽" at bounding box center [1232, 709] width 248 height 47
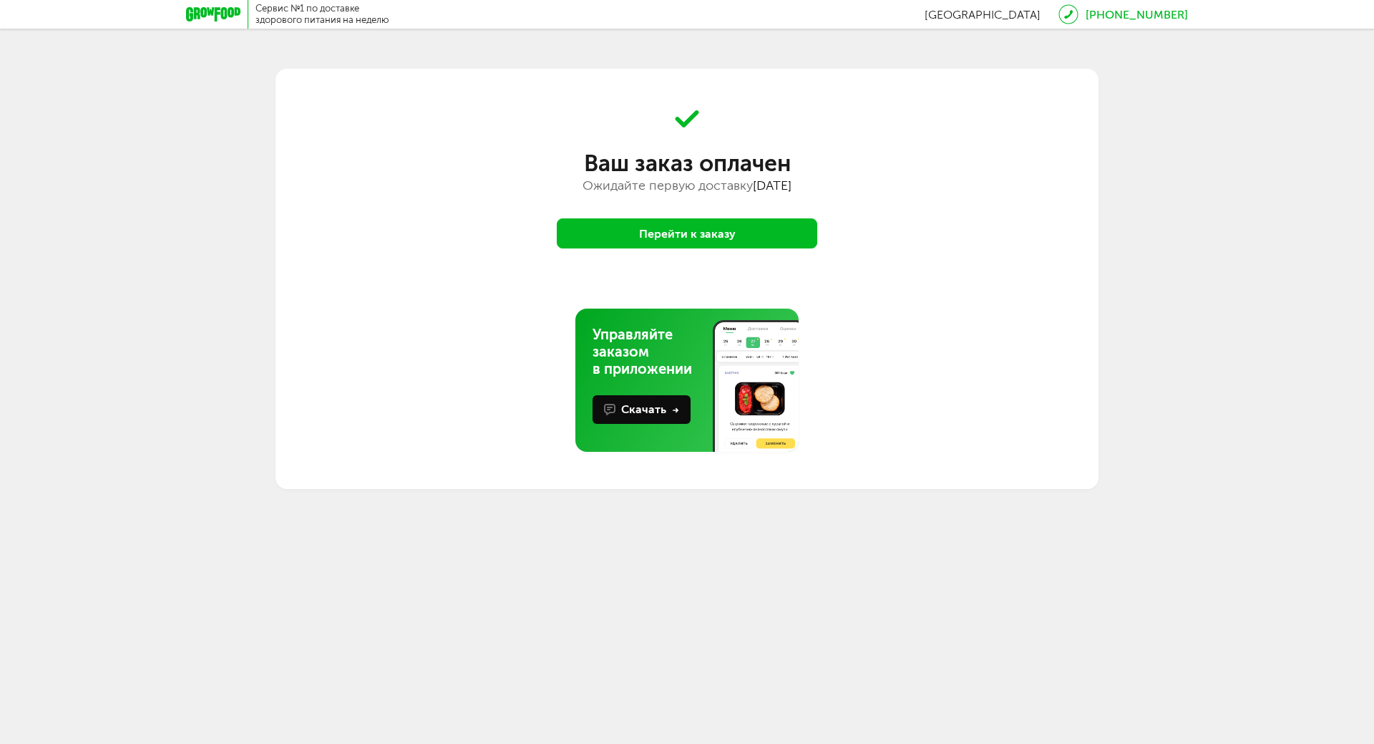
click at [759, 232] on button "Перейти к заказу" at bounding box center [687, 233] width 261 height 30
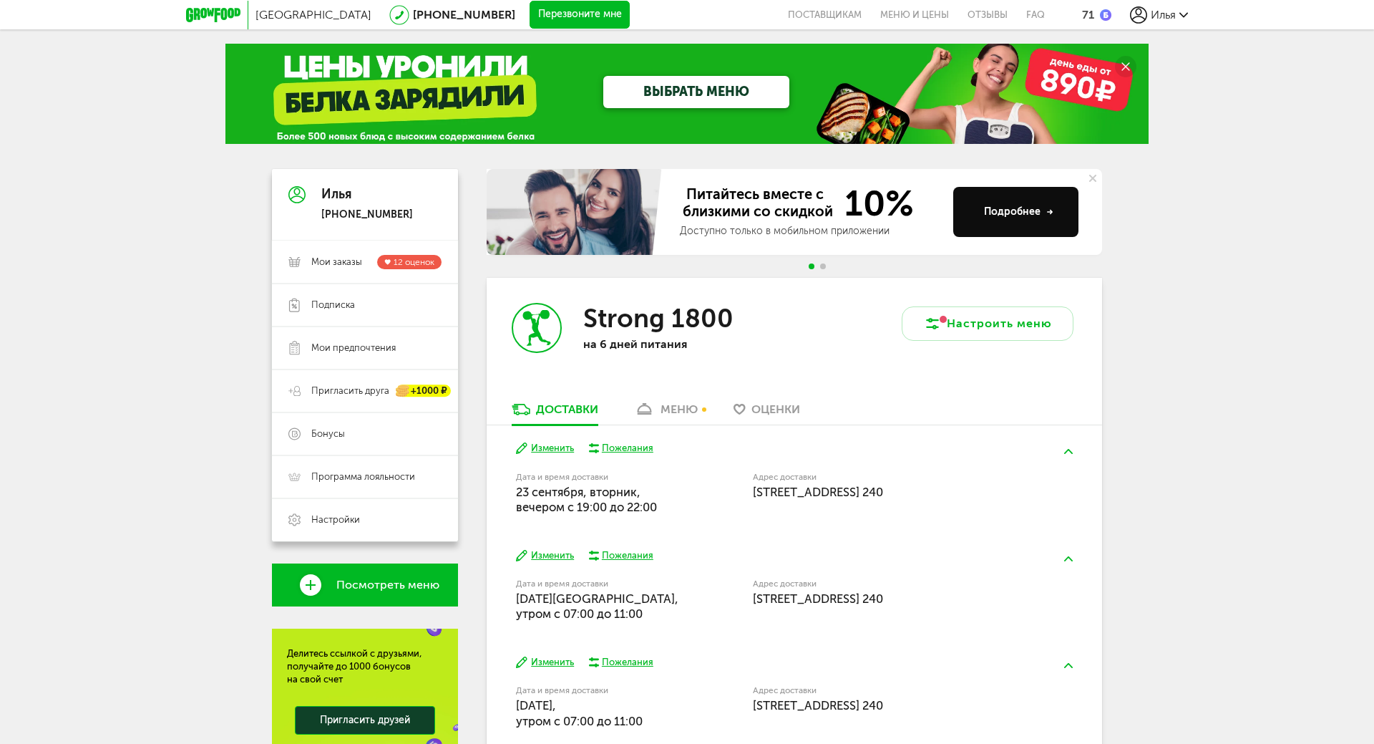
click at [1240, 125] on div "Москва [PHONE_NUMBER] Перезвоните мне поставщикам Меню и цены Отзывы FAQ 71 [PE…" at bounding box center [687, 465] width 1374 height 930
click at [664, 413] on div "меню" at bounding box center [679, 409] width 37 height 14
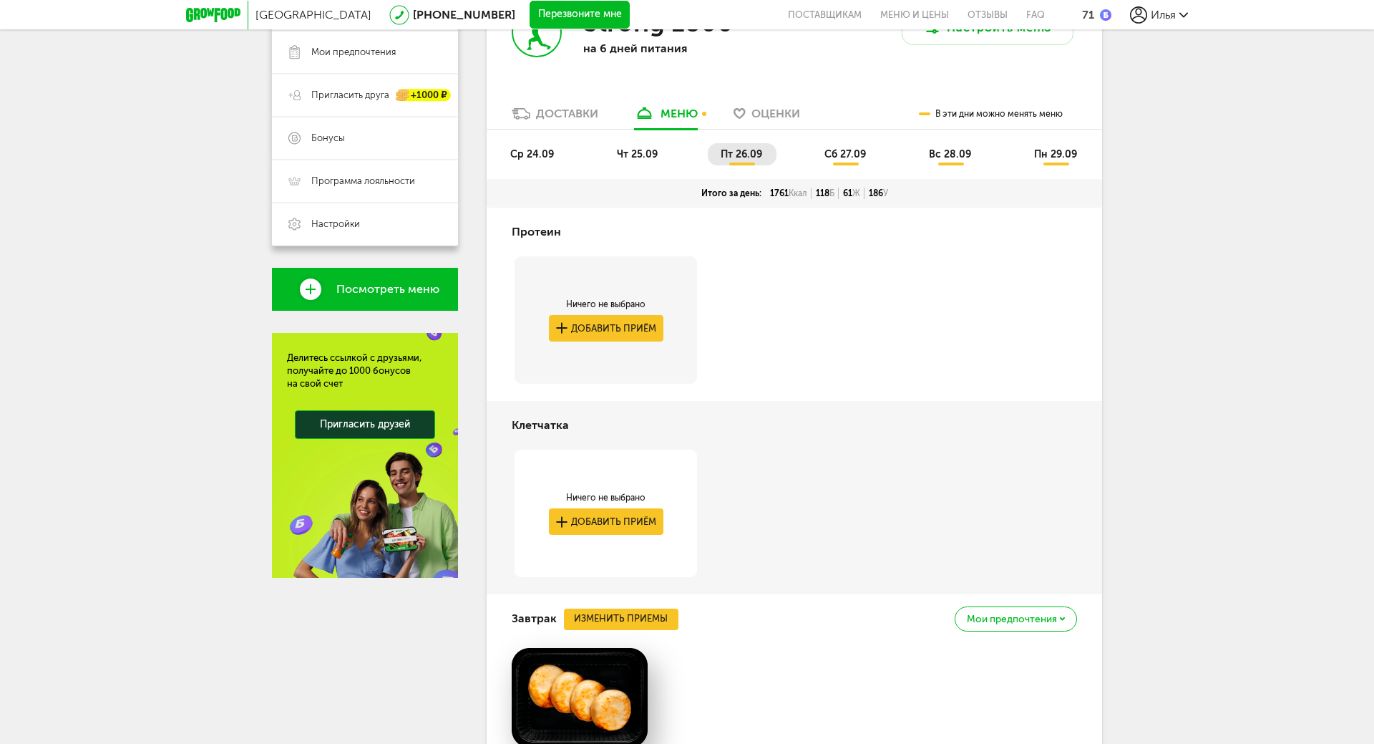
scroll to position [295, 0]
click at [527, 156] on span "ср 24.09" at bounding box center [532, 155] width 44 height 12
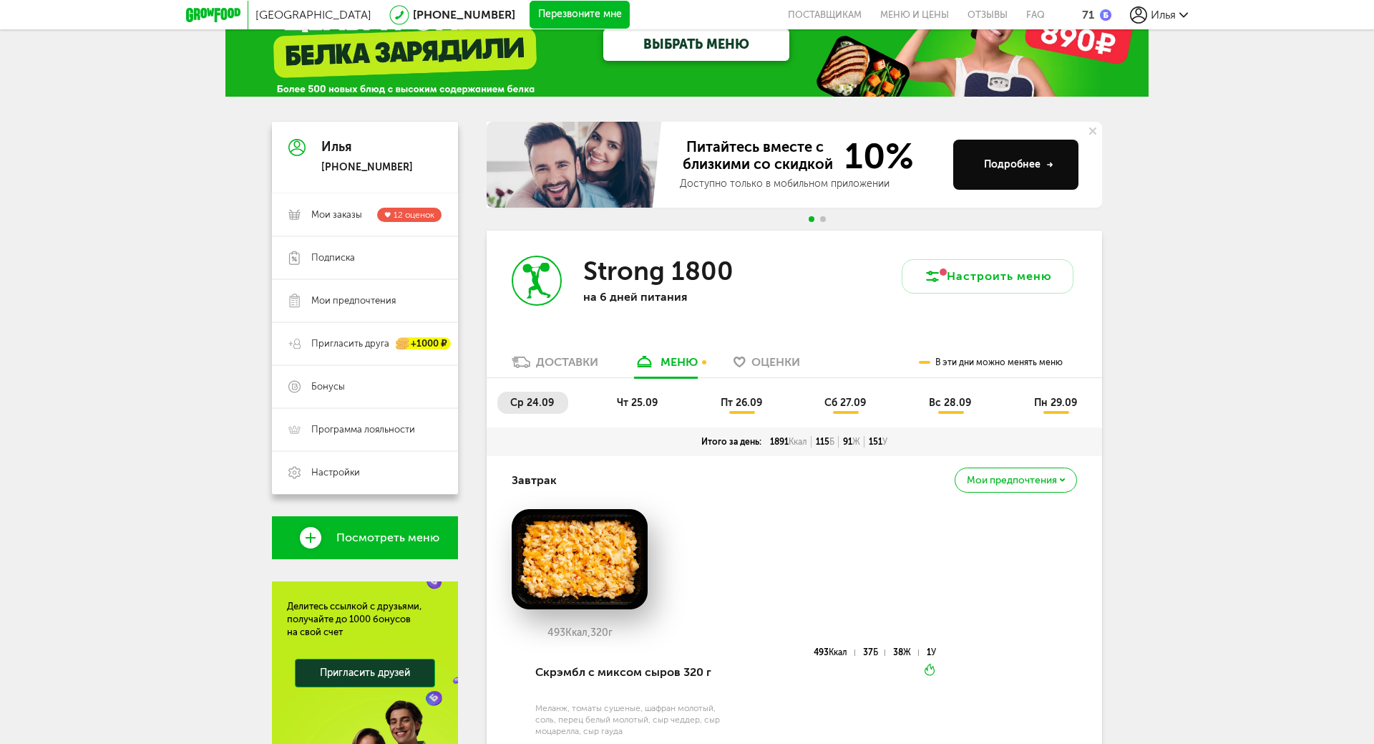
scroll to position [48, 0]
